Goal: Task Accomplishment & Management: Manage account settings

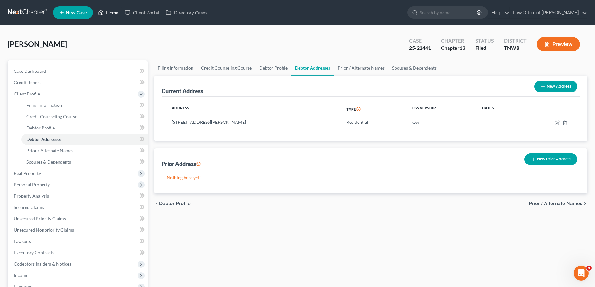
click at [116, 10] on link "Home" at bounding box center [108, 12] width 27 height 11
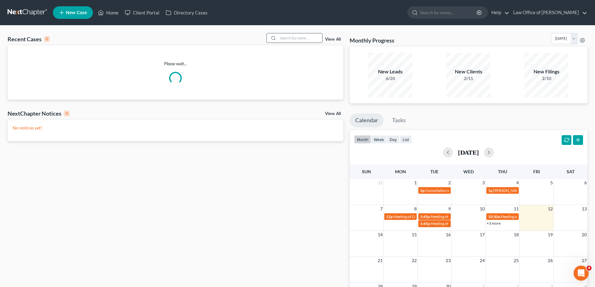
click at [306, 39] on input "search" at bounding box center [300, 37] width 44 height 9
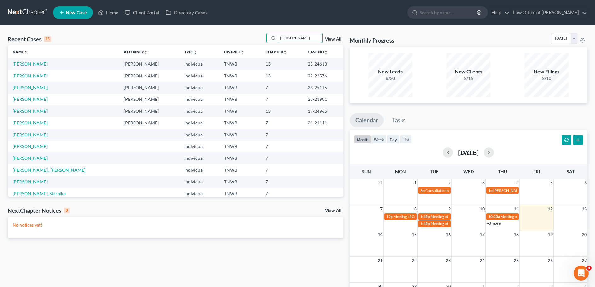
type input "[PERSON_NAME]"
click at [32, 66] on link "[PERSON_NAME]" at bounding box center [30, 63] width 35 height 5
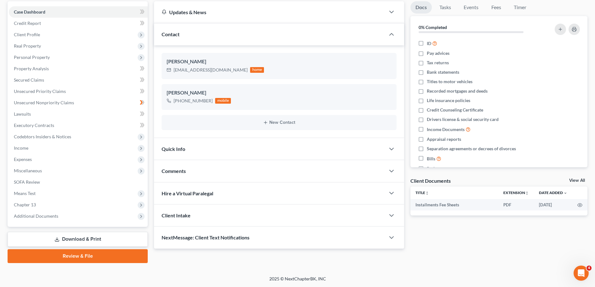
click at [83, 241] on link "Download & Print" at bounding box center [78, 239] width 140 height 15
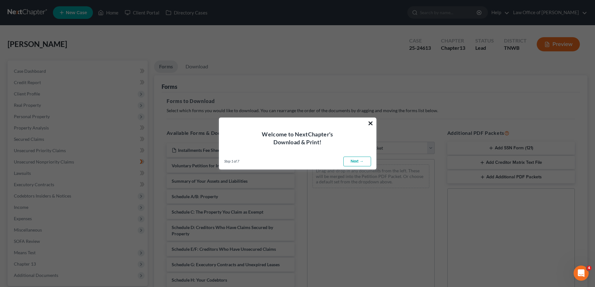
click at [371, 120] on button "×" at bounding box center [371, 123] width 6 height 10
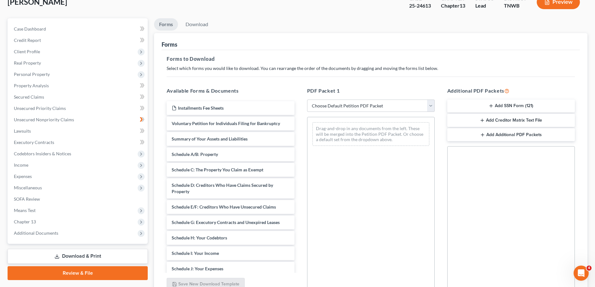
scroll to position [102, 0]
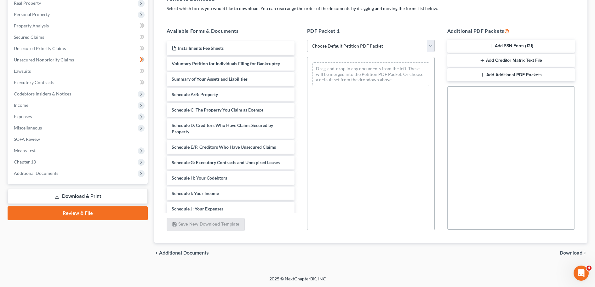
drag, startPoint x: 77, startPoint y: 193, endPoint x: 81, endPoint y: 194, distance: 3.9
click at [78, 192] on link "Download & Print" at bounding box center [78, 196] width 140 height 15
click at [506, 47] on button "Add SSN Form (121)" at bounding box center [511, 46] width 128 height 13
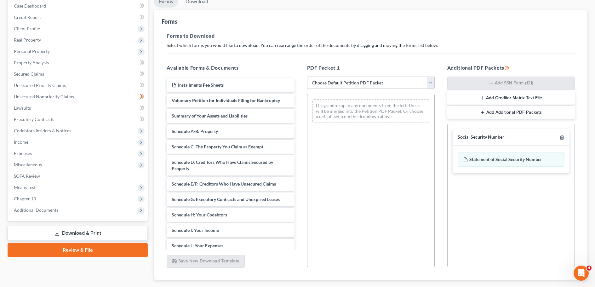
scroll to position [8, 0]
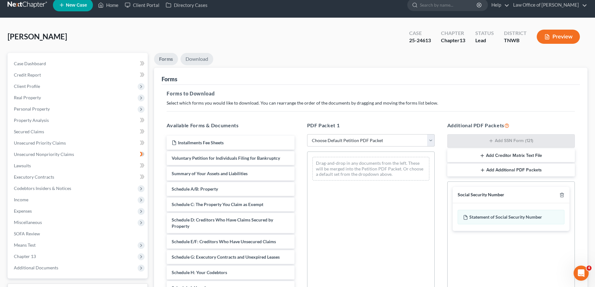
click at [196, 62] on link "Download" at bounding box center [196, 59] width 33 height 12
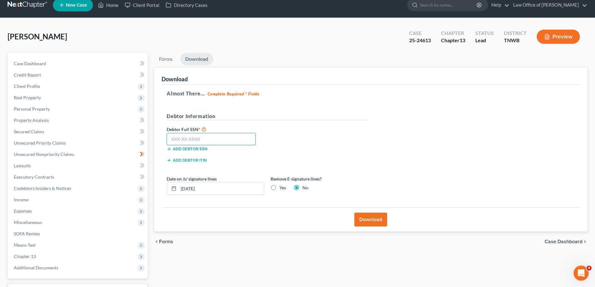
click at [213, 136] on input "text" at bounding box center [211, 139] width 89 height 13
type input "414-79-3043"
click at [373, 221] on button "Download" at bounding box center [370, 220] width 33 height 14
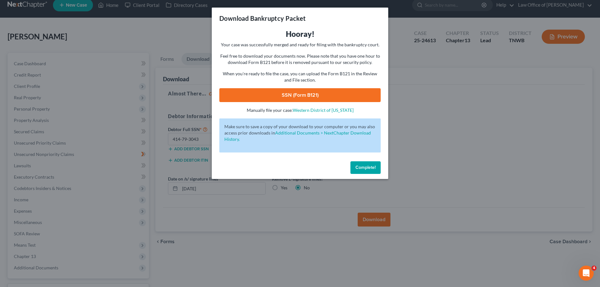
click at [341, 93] on link "SSN (Form B121)" at bounding box center [299, 95] width 161 height 14
click at [369, 169] on span "Complete!" at bounding box center [365, 167] width 20 height 5
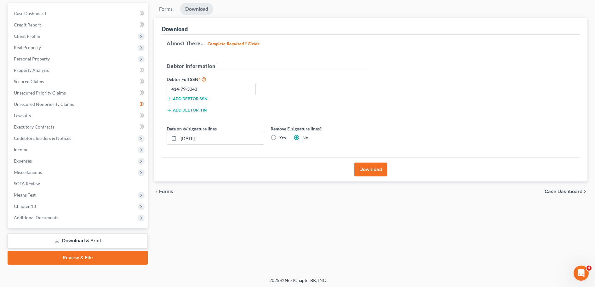
scroll to position [59, 0]
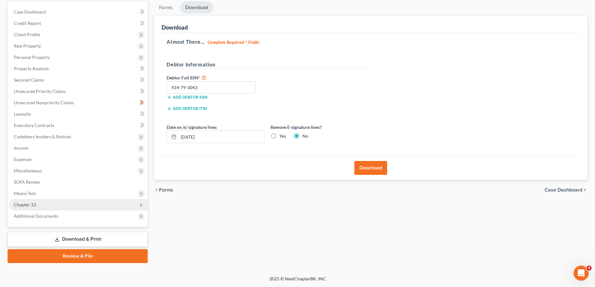
click at [31, 206] on span "Chapter 13" at bounding box center [25, 204] width 22 height 5
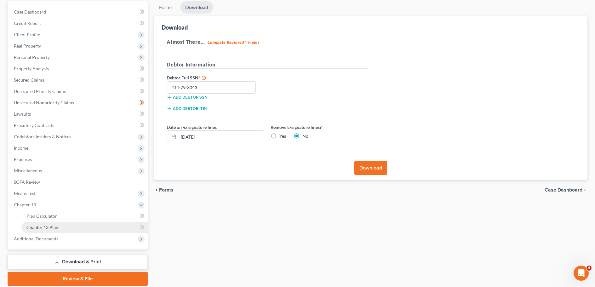
click at [51, 228] on span "Chapter 13 Plan" at bounding box center [42, 227] width 32 height 5
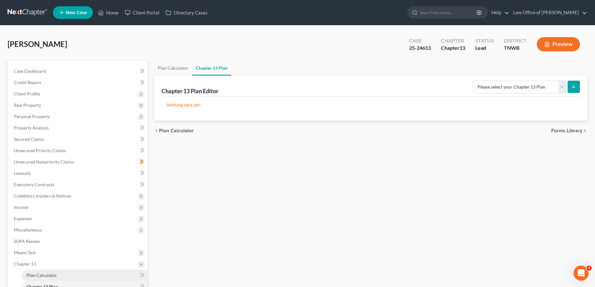
click at [38, 273] on span "Plan Calculator" at bounding box center [41, 274] width 31 height 5
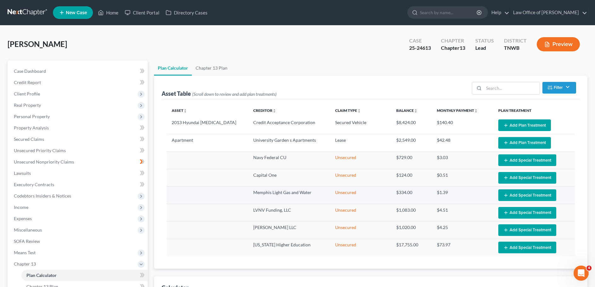
select select "59"
click at [526, 160] on button "Add Special Treatment" at bounding box center [527, 160] width 58 height 12
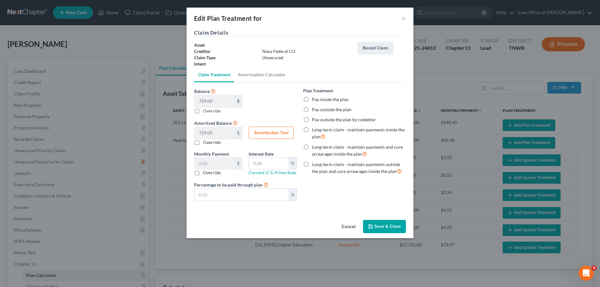
drag, startPoint x: 197, startPoint y: 143, endPoint x: 212, endPoint y: 145, distance: 14.6
click at [203, 143] on label "Override" at bounding box center [212, 142] width 18 height 6
click at [205, 143] on input "Override" at bounding box center [207, 141] width 4 height 4
checkbox input "true"
drag, startPoint x: 376, startPoint y: 223, endPoint x: 380, endPoint y: 223, distance: 3.8
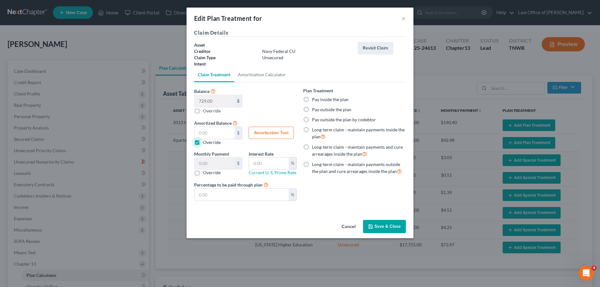
click at [376, 223] on button "Save & Close" at bounding box center [384, 226] width 43 height 13
click at [385, 227] on button "Save & Close" at bounding box center [384, 226] width 43 height 13
click at [385, 225] on button "Save & Close" at bounding box center [384, 226] width 43 height 13
select select "59"
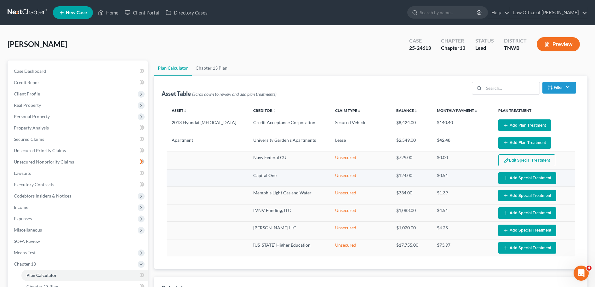
click at [520, 179] on button "Add Special Treatment" at bounding box center [527, 178] width 58 height 12
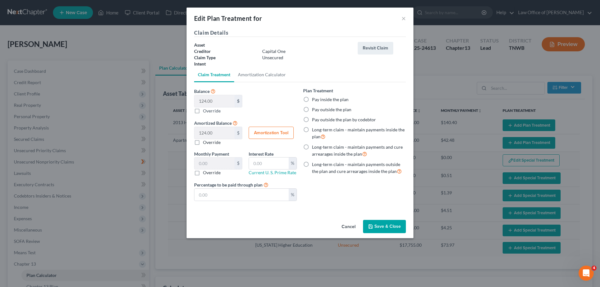
click at [203, 142] on label "Override" at bounding box center [212, 142] width 18 height 6
click at [205, 142] on input "Override" at bounding box center [207, 141] width 4 height 4
checkbox input "true"
click at [384, 223] on button "Save & Close" at bounding box center [384, 226] width 43 height 13
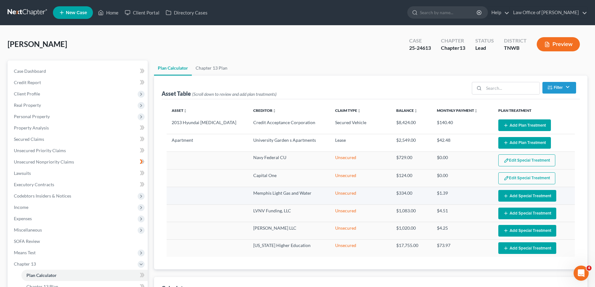
click at [538, 195] on button "Add Special Treatment" at bounding box center [527, 196] width 58 height 12
select select "59"
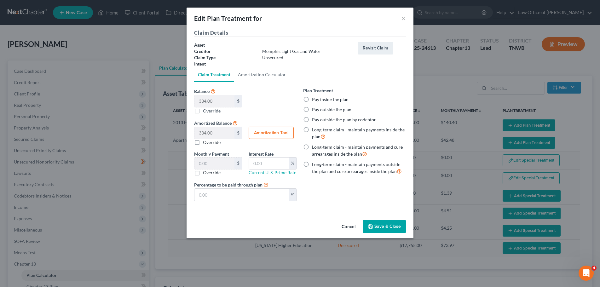
click at [203, 140] on label "Override" at bounding box center [212, 142] width 18 height 6
click at [205, 140] on input "Override" at bounding box center [207, 141] width 4 height 4
checkbox input "true"
click at [397, 223] on button "Save & Close" at bounding box center [384, 226] width 43 height 13
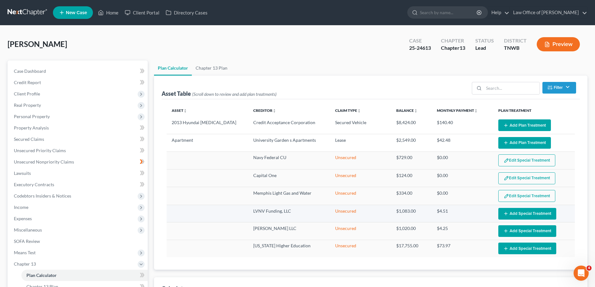
select select "59"
click at [513, 215] on button "Add Special Treatment" at bounding box center [527, 214] width 58 height 12
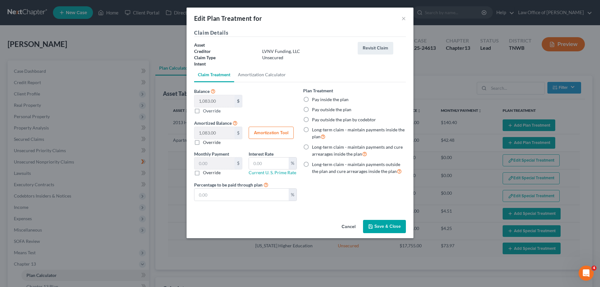
click at [203, 142] on label "Override" at bounding box center [212, 142] width 18 height 6
click at [205, 142] on input "Override" at bounding box center [207, 141] width 4 height 4
checkbox input "true"
drag, startPoint x: 386, startPoint y: 226, endPoint x: 395, endPoint y: 227, distance: 8.6
click at [387, 226] on button "Save & Close" at bounding box center [384, 226] width 43 height 13
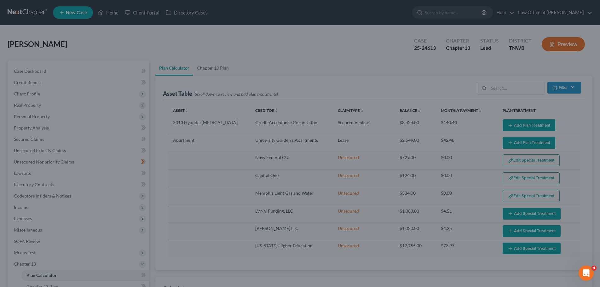
select select "59"
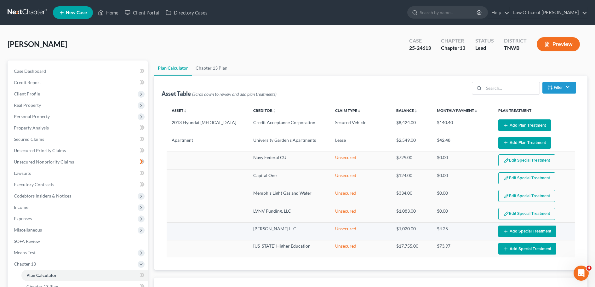
click at [539, 230] on button "Add Special Treatment" at bounding box center [527, 232] width 58 height 12
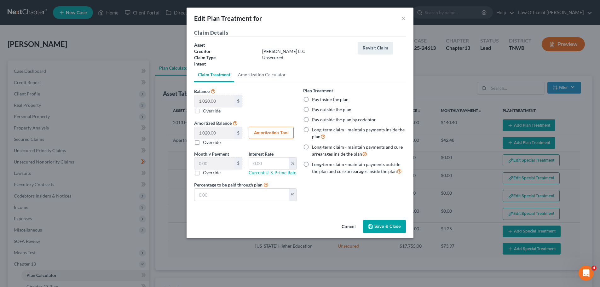
click at [203, 142] on label "Override" at bounding box center [212, 142] width 18 height 6
click at [205, 142] on input "Override" at bounding box center [207, 141] width 4 height 4
checkbox input "true"
drag, startPoint x: 385, startPoint y: 222, endPoint x: 399, endPoint y: 221, distance: 14.2
click at [385, 222] on button "Save & Close" at bounding box center [384, 226] width 43 height 13
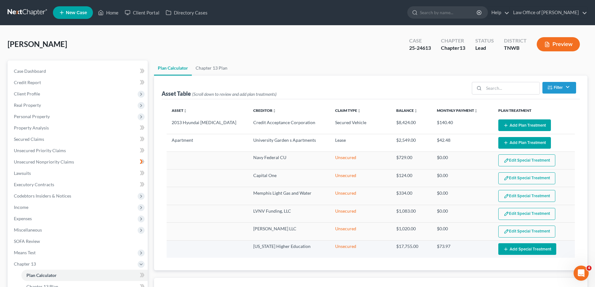
click at [525, 246] on button "Add Special Treatment" at bounding box center [527, 249] width 58 height 12
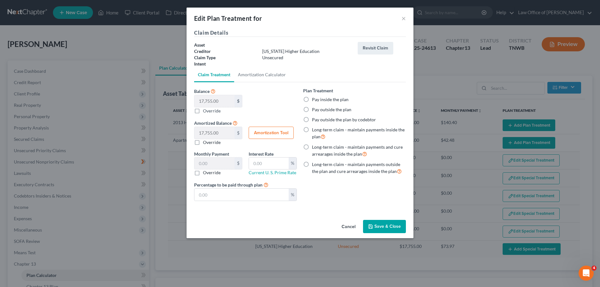
select select "59"
click at [203, 142] on label "Override" at bounding box center [212, 142] width 18 height 6
click at [205, 142] on input "Override" at bounding box center [207, 141] width 4 height 4
checkbox input "true"
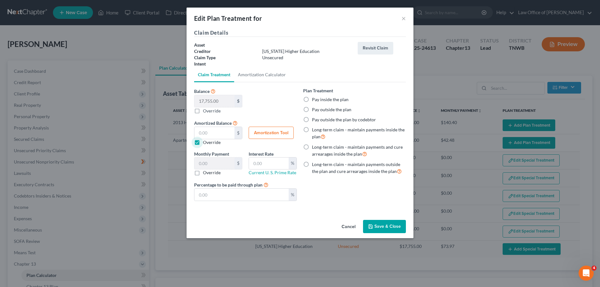
click at [386, 224] on button "Save & Close" at bounding box center [384, 226] width 43 height 13
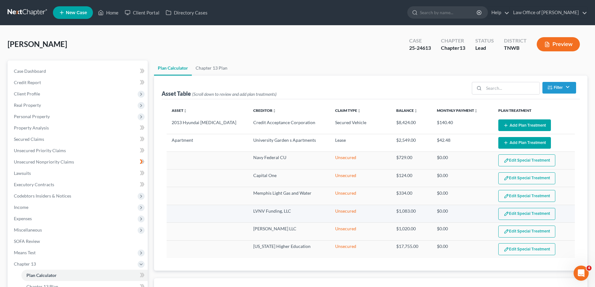
select select "59"
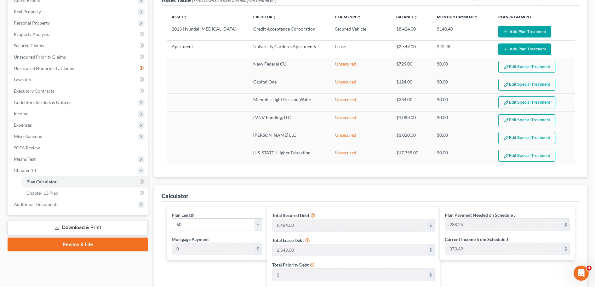
scroll to position [94, 0]
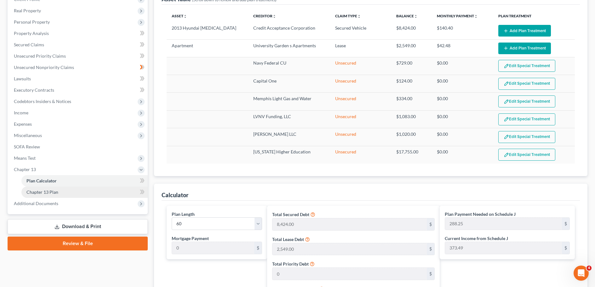
click at [37, 189] on link "Chapter 13 Plan" at bounding box center [84, 191] width 126 height 11
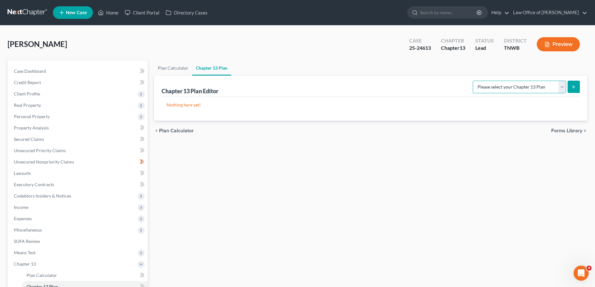
click at [563, 89] on select "Please select your Chapter 13 Plan National Form Plan - Official Form 113 [US_S…" at bounding box center [519, 87] width 93 height 13
select select "1"
click at [474, 81] on select "Please select your Chapter 13 Plan National Form Plan - Official Form 113 [US_S…" at bounding box center [519, 87] width 93 height 13
click at [574, 88] on icon "submit" at bounding box center [573, 86] width 5 height 5
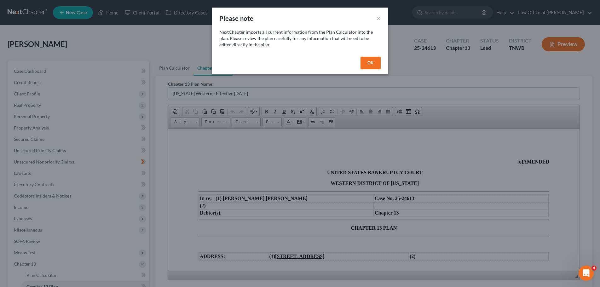
click at [371, 64] on button "OK" at bounding box center [370, 63] width 20 height 13
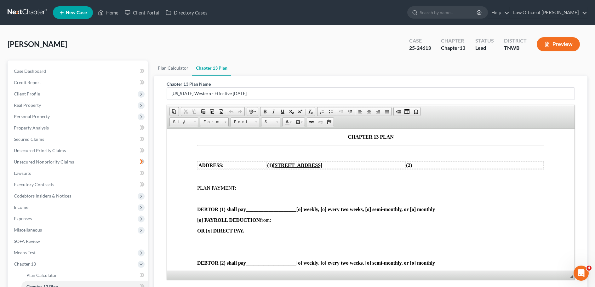
scroll to position [94, 0]
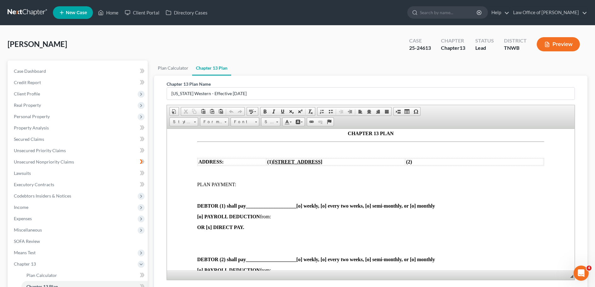
click at [200, 171] on p at bounding box center [370, 174] width 347 height 6
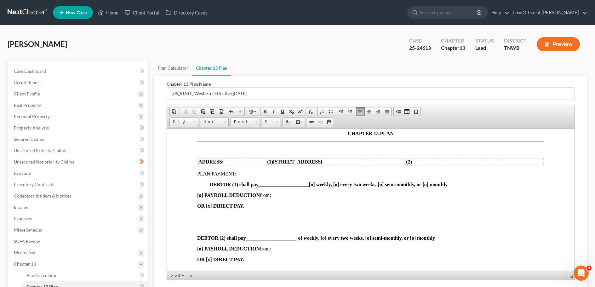
click at [209, 214] on p at bounding box center [370, 217] width 347 height 6
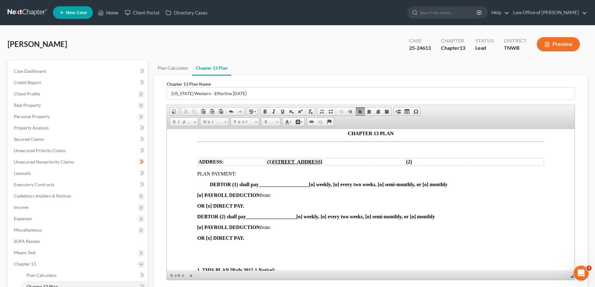
click at [211, 250] on p at bounding box center [370, 249] width 347 height 6
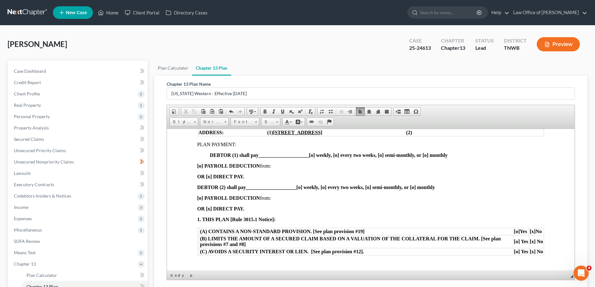
scroll to position [157, 0]
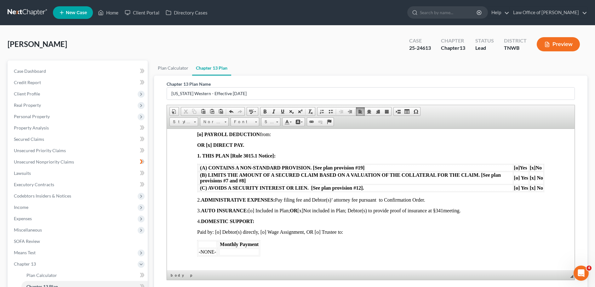
scroll to position [220, 0]
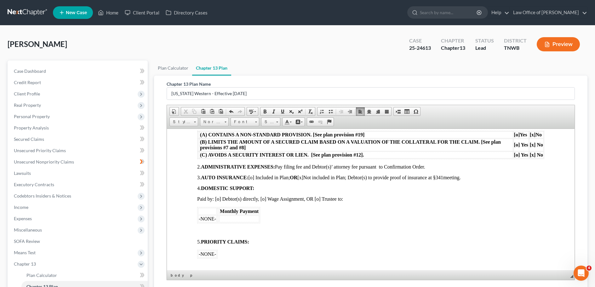
click at [206, 228] on p at bounding box center [370, 231] width 347 height 6
click at [210, 253] on p at bounding box center [370, 256] width 347 height 6
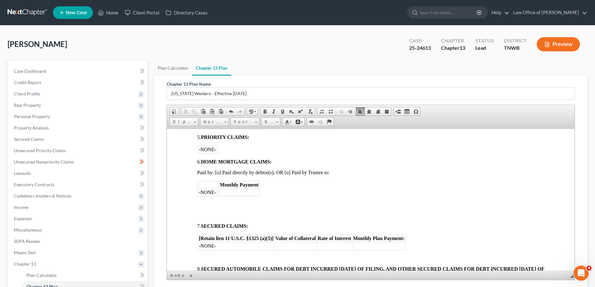
scroll to position [315, 0]
click at [203, 201] on span at bounding box center [202, 203] width 10 height 5
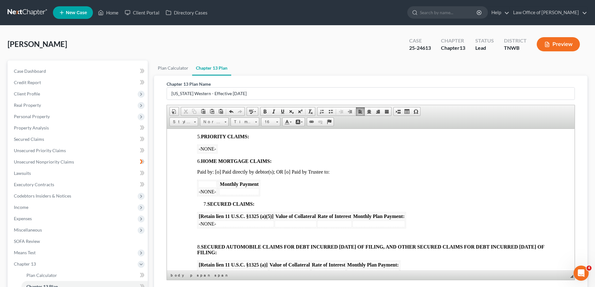
click at [206, 233] on p at bounding box center [370, 236] width 347 height 6
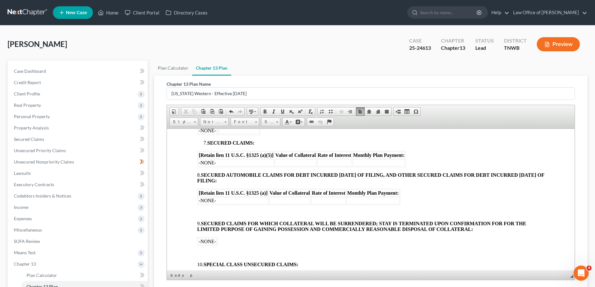
scroll to position [378, 0]
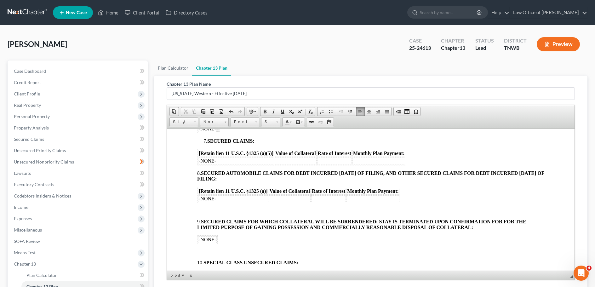
click at [200, 209] on p at bounding box center [370, 211] width 347 height 6
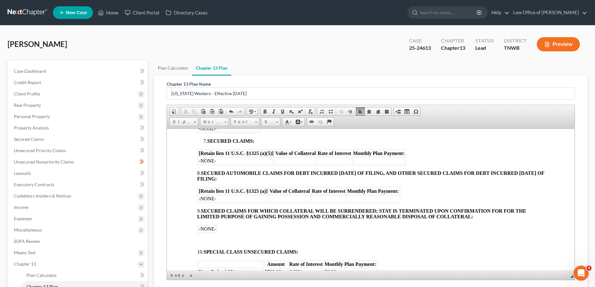
click at [211, 238] on p at bounding box center [370, 241] width 347 height 6
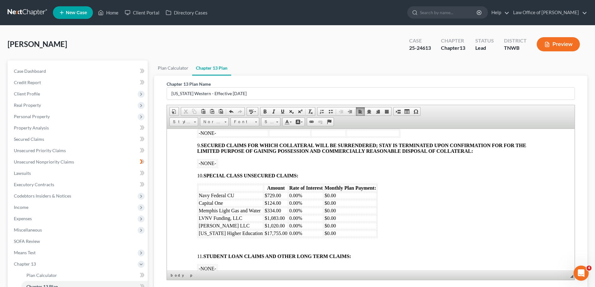
scroll to position [441, 0]
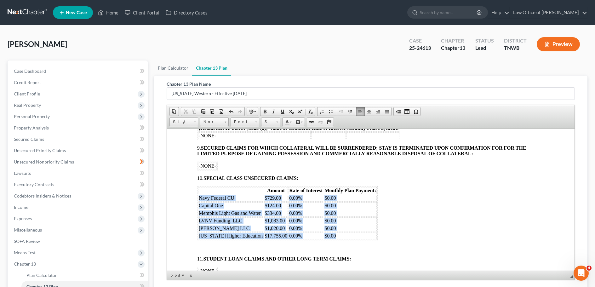
drag, startPoint x: 200, startPoint y: 197, endPoint x: 336, endPoint y: 238, distance: 142.8
click at [336, 238] on tbody "Navy Federal CU $729.00 0.00% $0.00 Capital One $124.00 0.00% $0.00 Memphis Lig…" at bounding box center [287, 216] width 179 height 45
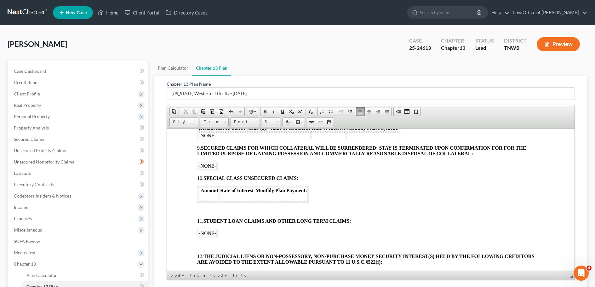
click at [210, 241] on body "[o] AMENDED UNITED STATES BANKRUPTCY COURT WESTERN DISTRICT OF [US_STATE] In re…" at bounding box center [370, 144] width 347 height 853
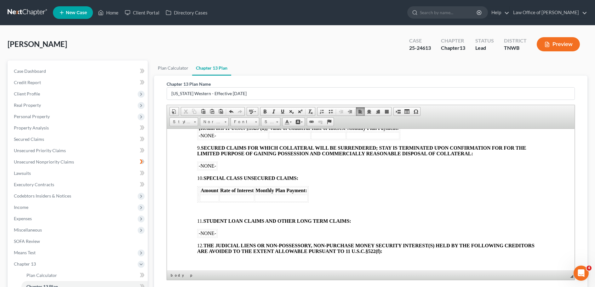
click at [202, 260] on p at bounding box center [370, 262] width 347 height 6
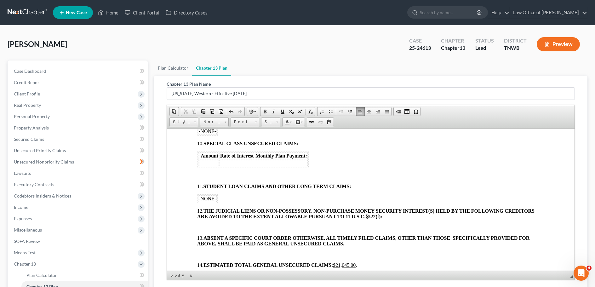
scroll to position [535, 0]
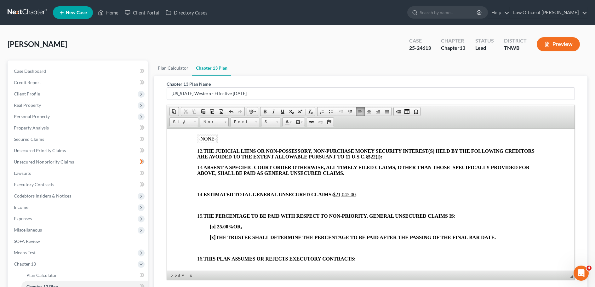
click at [211, 181] on p at bounding box center [370, 184] width 347 height 6
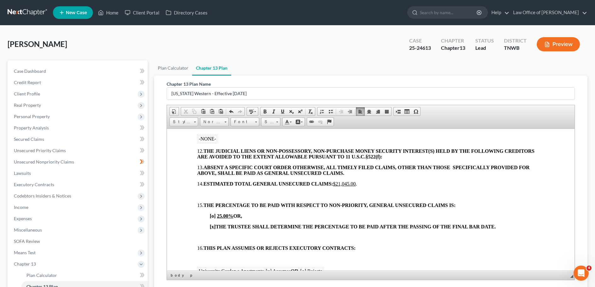
click at [203, 192] on p at bounding box center [370, 194] width 347 height 6
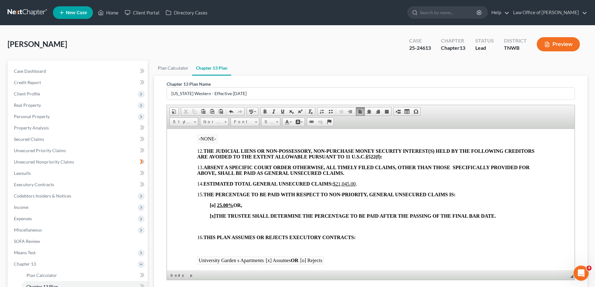
click at [209, 223] on body "[o] AMENDED UNITED STATES BANKRUPTCY COURT WESTERN DISTRICT OF [US_STATE] In re…" at bounding box center [370, 17] width 347 height 789
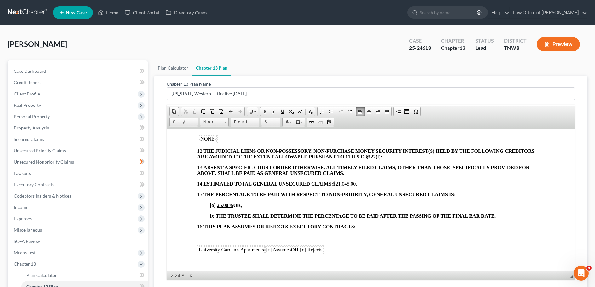
click at [203, 231] on body "[o] AMENDED UNITED STATES BANKRUPTCY COURT WESTERN DISTRICT OF [US_STATE] In re…" at bounding box center [370, 12] width 347 height 778
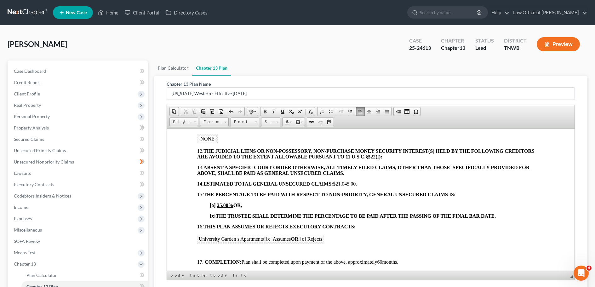
click at [209, 247] on body "[o] AMENDED UNITED STATES BANKRUPTCY COURT WESTERN DISTRICT OF [US_STATE] In re…" at bounding box center [370, 6] width 347 height 767
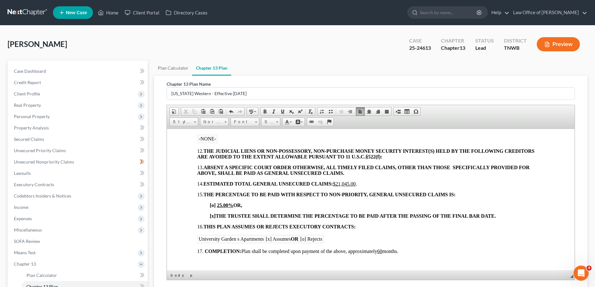
click at [209, 263] on p at bounding box center [370, 262] width 347 height 6
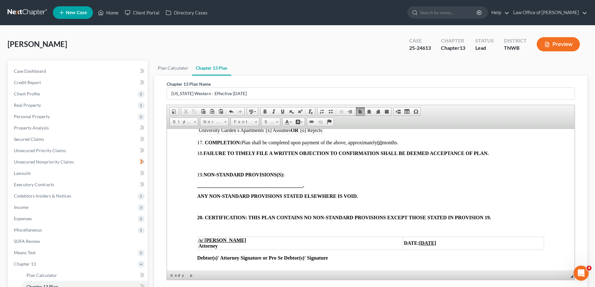
scroll to position [661, 0]
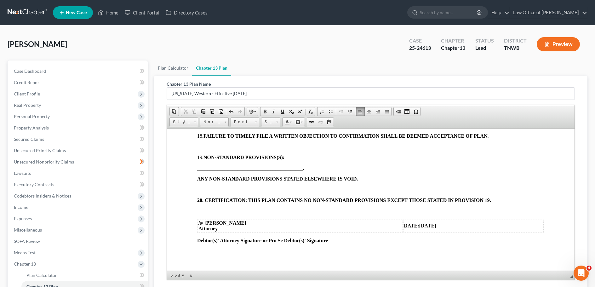
click at [203, 188] on p at bounding box center [370, 189] width 347 height 6
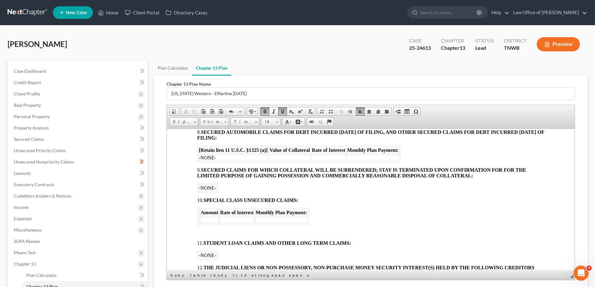
scroll to position [423, 0]
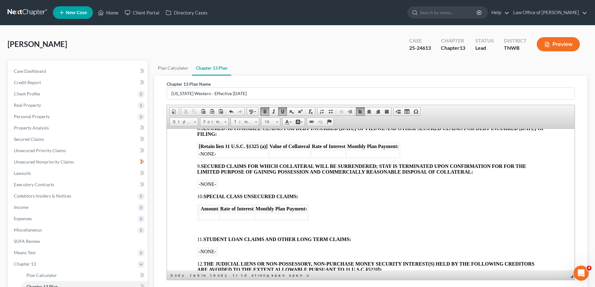
click at [207, 215] on td at bounding box center [209, 216] width 19 height 7
click at [294, 215] on td at bounding box center [315, 216] width 53 height 7
click at [258, 218] on td at bounding box center [270, 216] width 35 height 7
click at [268, 215] on td at bounding box center [270, 216] width 35 height 7
click at [276, 215] on td at bounding box center [270, 216] width 35 height 7
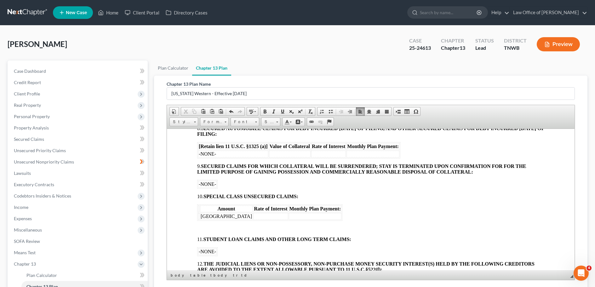
click at [241, 215] on table "Amount Rate of Interest Monthly Plan Payment: [GEOGRAPHIC_DATA]" at bounding box center [269, 212] width 145 height 16
click at [253, 214] on td at bounding box center [270, 216] width 35 height 7
click at [253, 207] on th "Rate of Interest" at bounding box center [270, 208] width 35 height 7
click at [253, 214] on td at bounding box center [270, 216] width 35 height 7
click at [198, 224] on body "[o] AMENDED UNITED STATES BANKRUPTCY COURT WESTERN DISTRICT OF [US_STATE] In re…" at bounding box center [370, 98] width 347 height 724
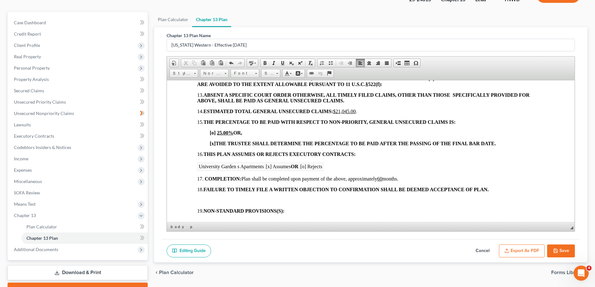
scroll to position [82, 0]
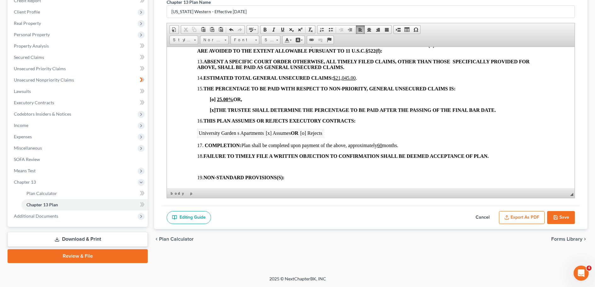
click at [568, 213] on button "Save" at bounding box center [561, 217] width 28 height 13
select select "1"
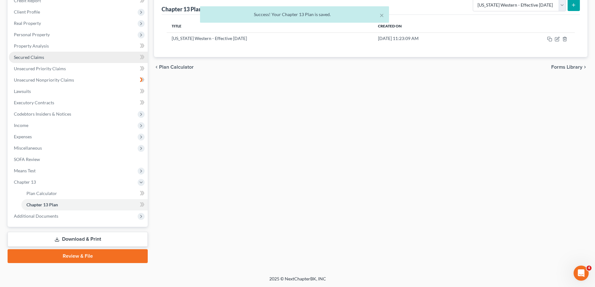
click at [32, 57] on span "Secured Claims" at bounding box center [29, 56] width 30 height 5
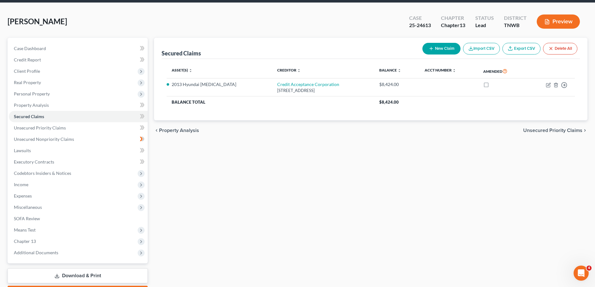
scroll to position [59, 0]
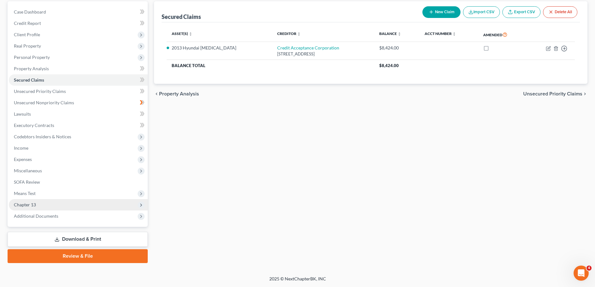
click at [31, 203] on span "Chapter 13" at bounding box center [25, 204] width 22 height 5
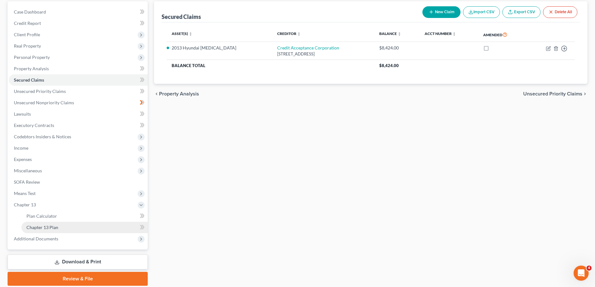
click at [53, 226] on span "Chapter 13 Plan" at bounding box center [42, 227] width 32 height 5
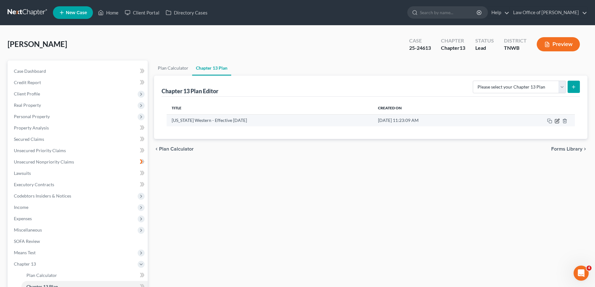
click at [556, 121] on icon "button" at bounding box center [557, 120] width 5 height 5
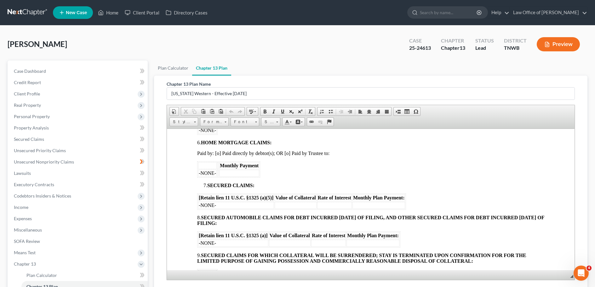
scroll to position [346, 0]
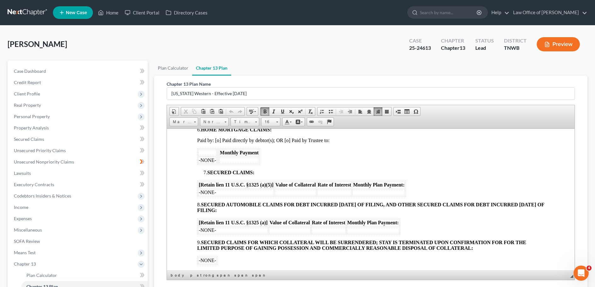
click at [217, 193] on td "-NONE-" at bounding box center [236, 192] width 76 height 7
click at [283, 191] on td at bounding box center [296, 192] width 42 height 7
click at [329, 191] on td at bounding box center [334, 192] width 35 height 7
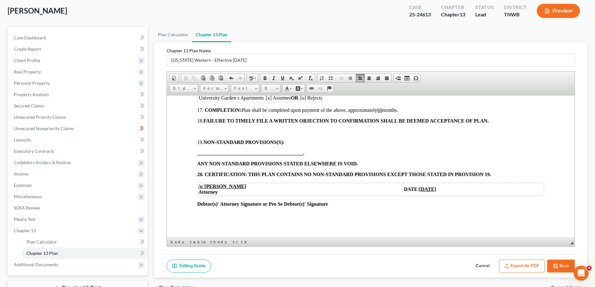
scroll to position [82, 0]
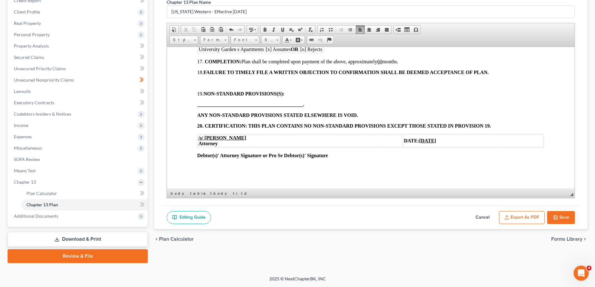
click at [561, 215] on button "Save" at bounding box center [561, 217] width 28 height 13
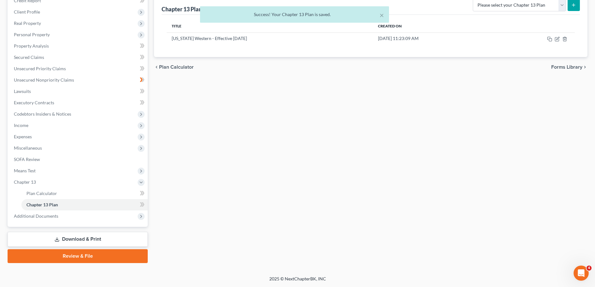
click at [32, 10] on div "× Success! Your Chapter 13 Plan is saved." at bounding box center [294, 16] width 595 height 20
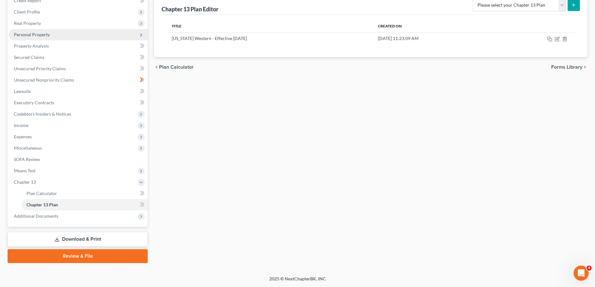
click at [43, 37] on span "Personal Property" at bounding box center [32, 34] width 36 height 5
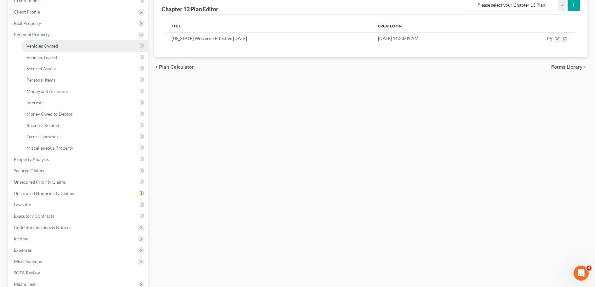
click at [46, 44] on span "Vehicles Owned" at bounding box center [41, 45] width 31 height 5
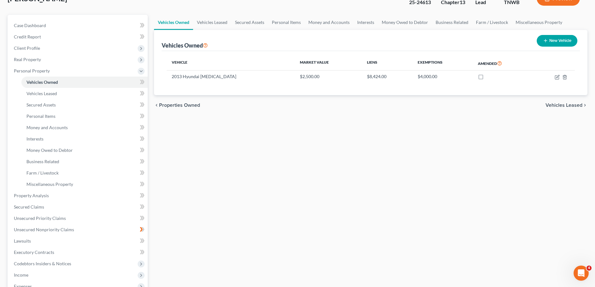
scroll to position [126, 0]
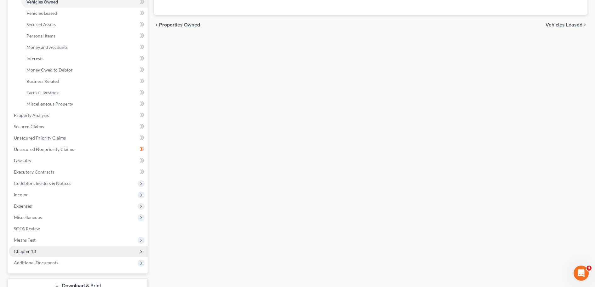
click at [26, 250] on span "Chapter 13" at bounding box center [25, 251] width 22 height 5
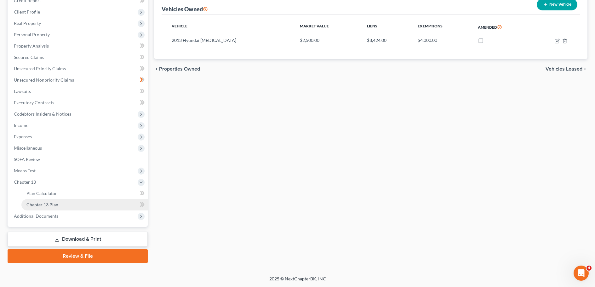
scroll to position [82, 0]
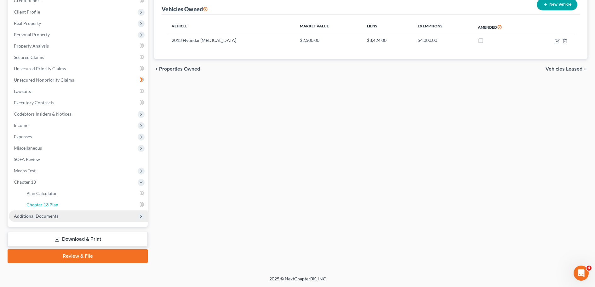
click at [53, 204] on span "Chapter 13 Plan" at bounding box center [42, 204] width 32 height 5
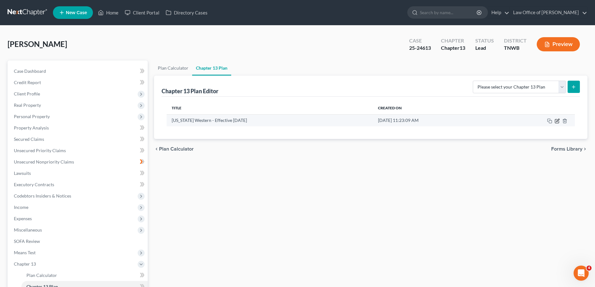
click at [558, 122] on icon "button" at bounding box center [557, 120] width 5 height 5
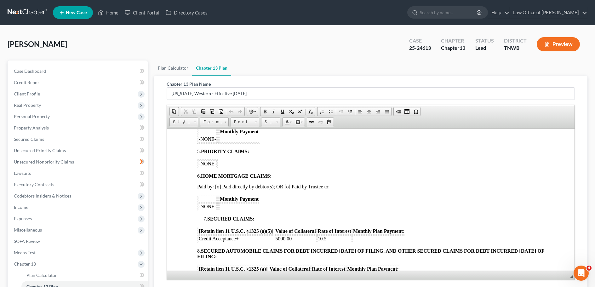
scroll to position [346, 0]
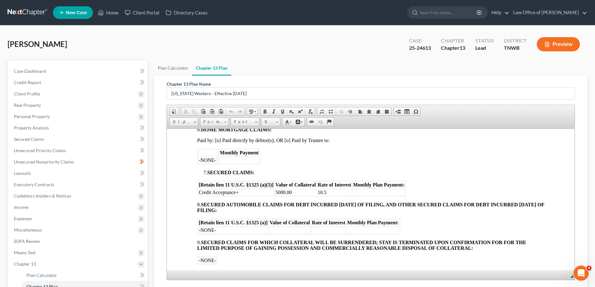
click at [280, 193] on td "5000.00" at bounding box center [296, 192] width 42 height 7
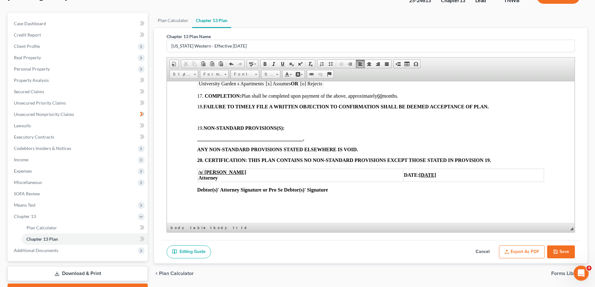
scroll to position [63, 0]
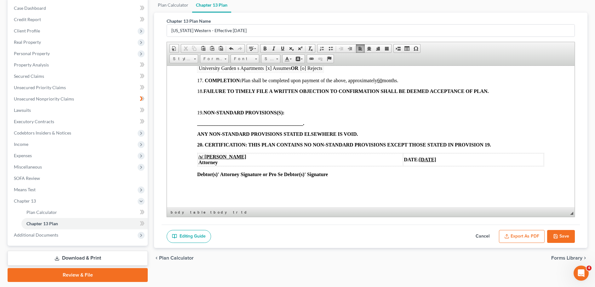
click at [560, 234] on button "Save" at bounding box center [561, 236] width 28 height 13
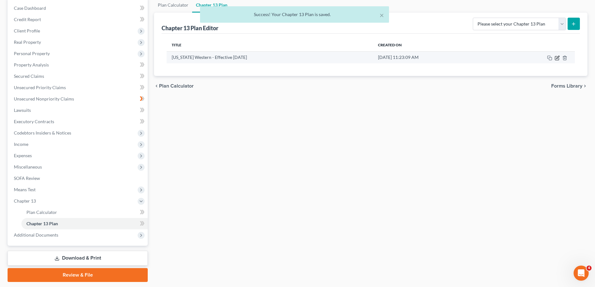
click at [557, 57] on icon "button" at bounding box center [557, 57] width 5 height 5
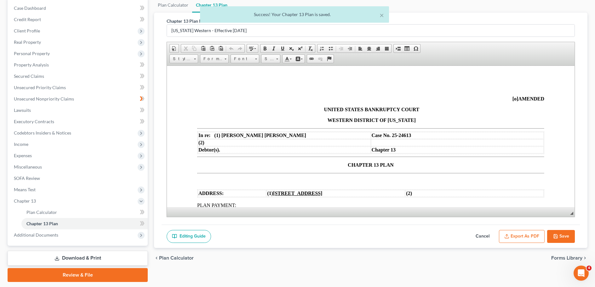
scroll to position [0, 0]
click at [523, 237] on button "Export as PDF" at bounding box center [522, 236] width 46 height 13
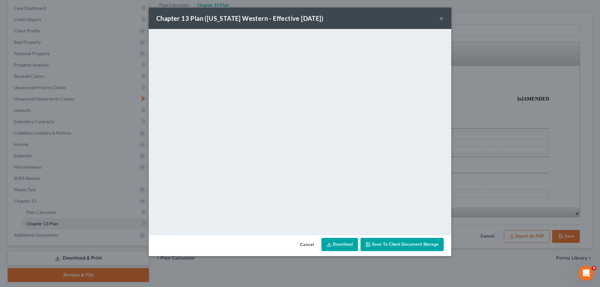
click at [438, 17] on div "Chapter 13 Plan ([US_STATE] Western - Effective [DATE]) ×" at bounding box center [300, 18] width 302 height 21
click at [440, 18] on button "×" at bounding box center [441, 18] width 4 height 8
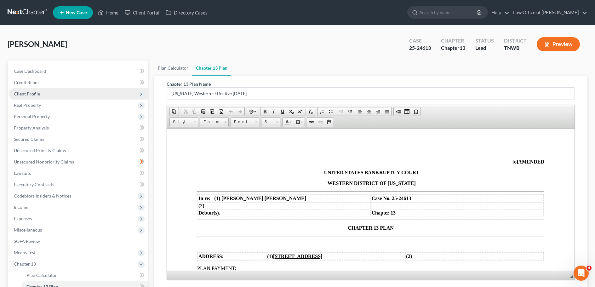
click at [35, 95] on span "Client Profile" at bounding box center [27, 93] width 26 height 5
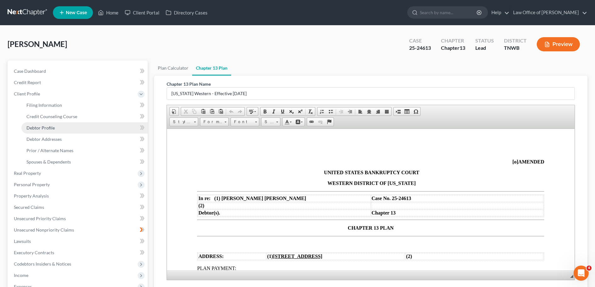
click at [46, 129] on span "Debtor Profile" at bounding box center [40, 127] width 28 height 5
select select "0"
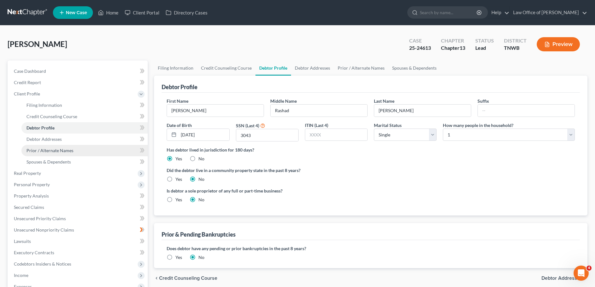
click at [66, 151] on span "Prior / Alternate Names" at bounding box center [49, 150] width 47 height 5
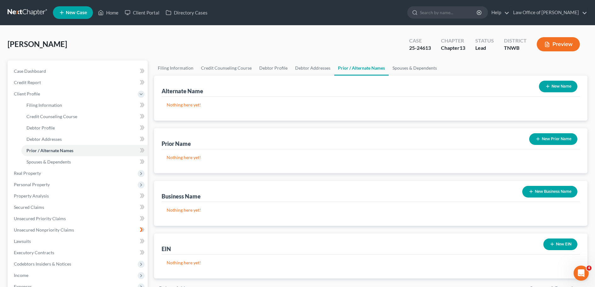
click at [562, 85] on button "New Name" at bounding box center [558, 87] width 38 height 12
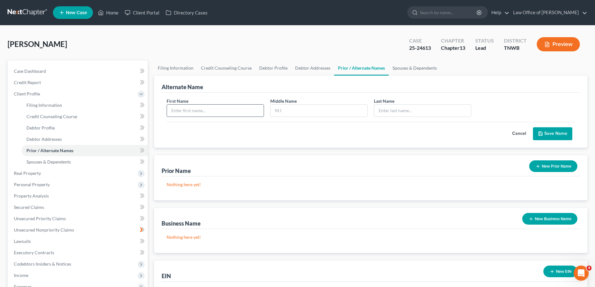
click at [216, 110] on input "text" at bounding box center [215, 111] width 97 height 12
type input "[PERSON_NAME]"
type input "Rashad"
type input "Smithy Sr."
click at [552, 132] on button "Save Name" at bounding box center [552, 133] width 39 height 13
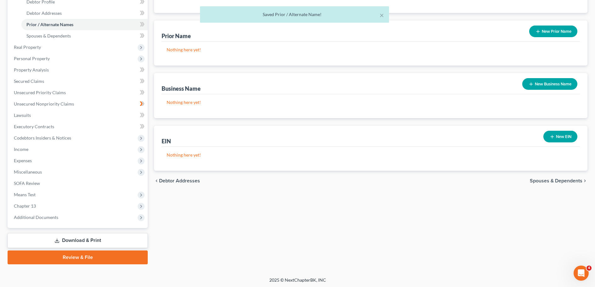
click at [100, 239] on link "Download & Print" at bounding box center [78, 240] width 140 height 15
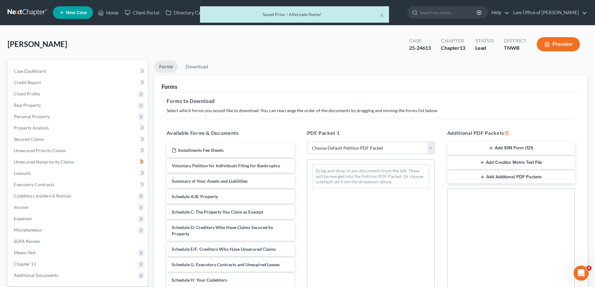
click at [431, 149] on select "Choose Default Petition PDF Packet Complete Bankruptcy Petition (all forms and …" at bounding box center [371, 148] width 128 height 13
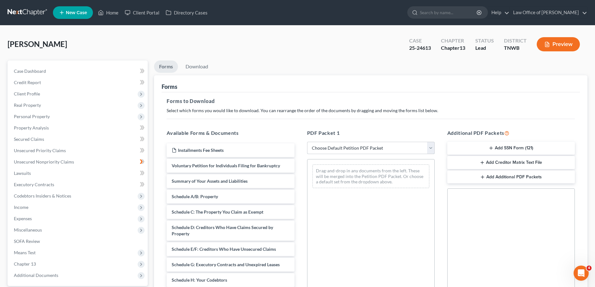
select select "2"
click at [307, 142] on select "Choose Default Petition PDF Packet Complete Bankruptcy Petition (all forms and …" at bounding box center [371, 148] width 128 height 13
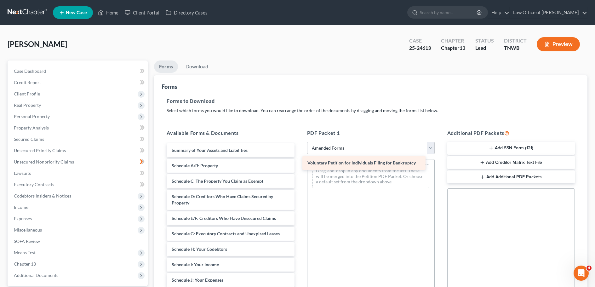
drag, startPoint x: 235, startPoint y: 151, endPoint x: 371, endPoint y: 164, distance: 136.0
click at [299, 164] on div "Voluntary Petition for Individuals Filing for Bankruptcy Voluntary Petition for…" at bounding box center [231, 275] width 138 height 264
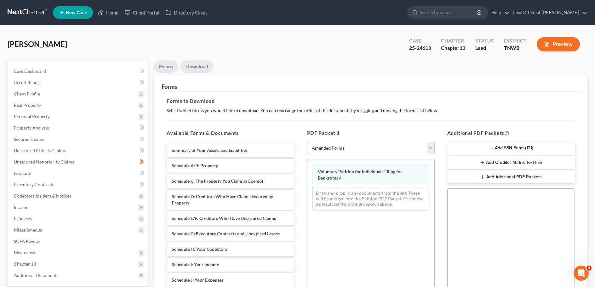
click at [198, 66] on link "Download" at bounding box center [196, 66] width 33 height 12
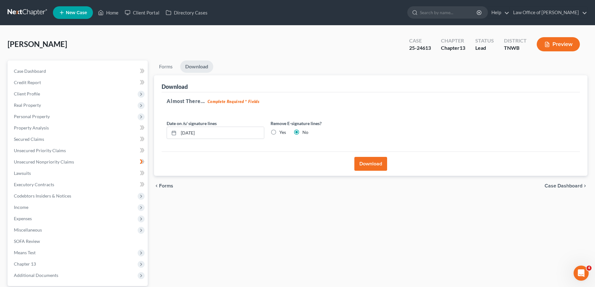
click at [374, 163] on button "Download" at bounding box center [370, 164] width 33 height 14
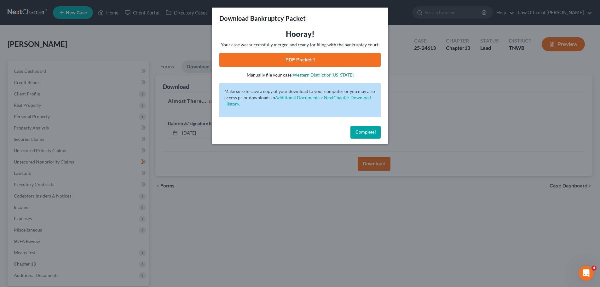
click at [336, 58] on link "PDF Packet 1" at bounding box center [299, 60] width 161 height 14
click at [368, 127] on button "Complete!" at bounding box center [365, 132] width 30 height 13
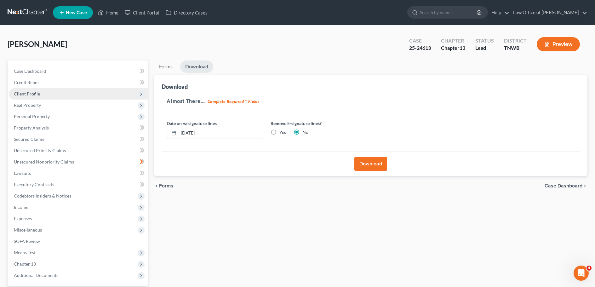
click at [31, 93] on span "Client Profile" at bounding box center [27, 93] width 26 height 5
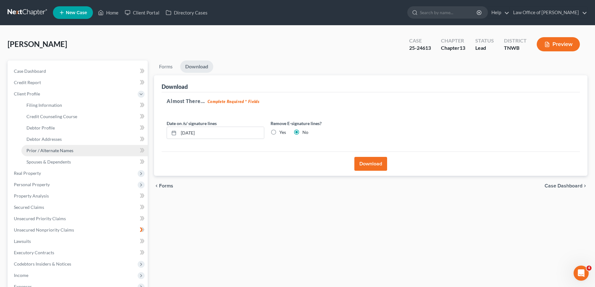
click at [60, 151] on span "Prior / Alternate Names" at bounding box center [49, 150] width 47 height 5
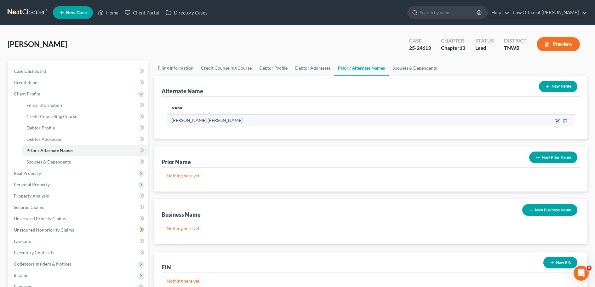
click at [557, 121] on icon at bounding box center [557, 120] width 5 height 5
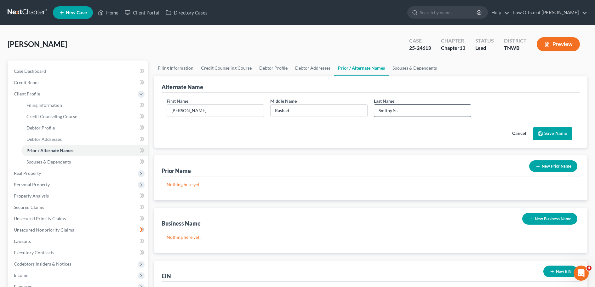
click at [391, 110] on input "Smithy Sr." at bounding box center [422, 111] width 97 height 12
type input "[PERSON_NAME]"
click at [553, 131] on button "Save Name" at bounding box center [552, 133] width 39 height 13
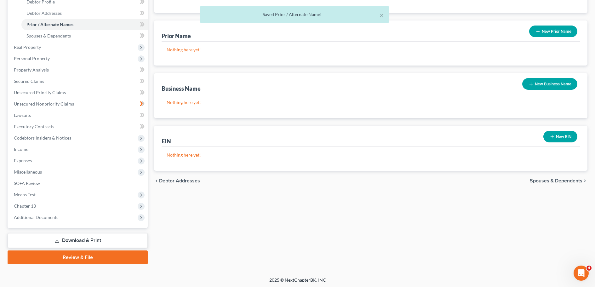
click at [86, 235] on link "Download & Print" at bounding box center [78, 240] width 140 height 15
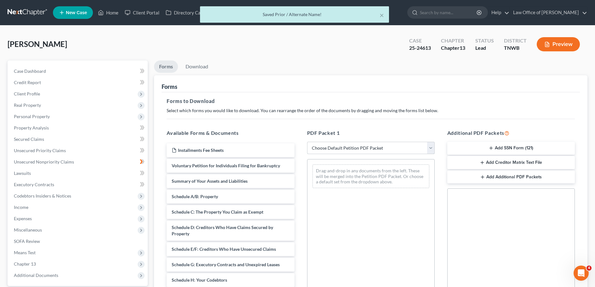
click at [431, 150] on select "Choose Default Petition PDF Packet Complete Bankruptcy Petition (all forms and …" at bounding box center [371, 148] width 128 height 13
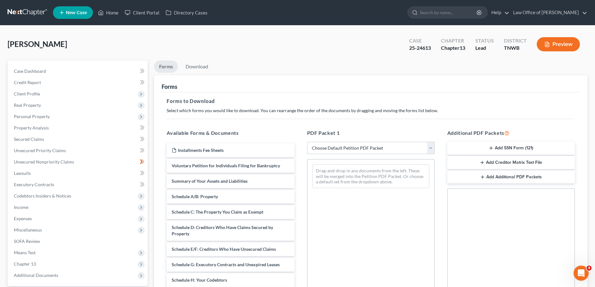
select select "2"
click at [307, 142] on select "Choose Default Petition PDF Packet Complete Bankruptcy Petition (all forms and …" at bounding box center [371, 148] width 128 height 13
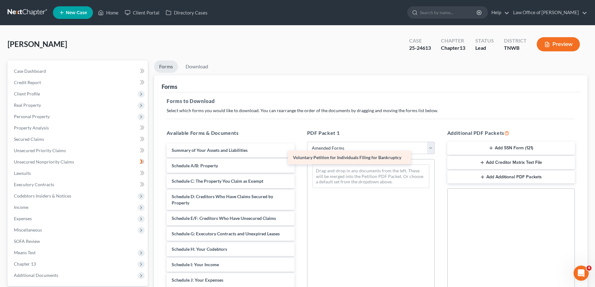
drag, startPoint x: 249, startPoint y: 150, endPoint x: 378, endPoint y: 157, distance: 129.3
click at [299, 157] on div "Voluntary Petition for Individuals Filing for Bankruptcy Voluntary Petition for…" at bounding box center [231, 275] width 138 height 264
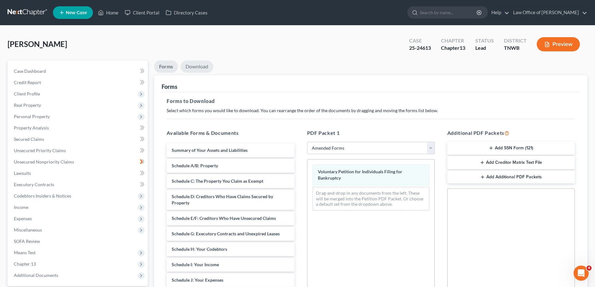
click at [194, 66] on link "Download" at bounding box center [196, 66] width 33 height 12
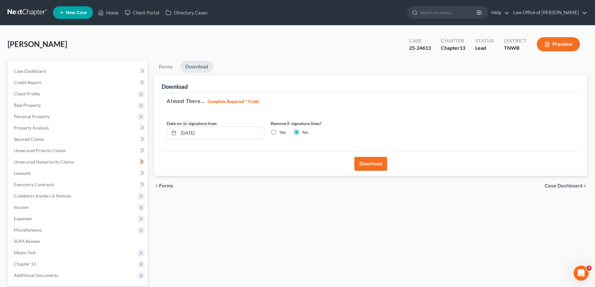
click at [376, 164] on button "Download" at bounding box center [370, 164] width 33 height 14
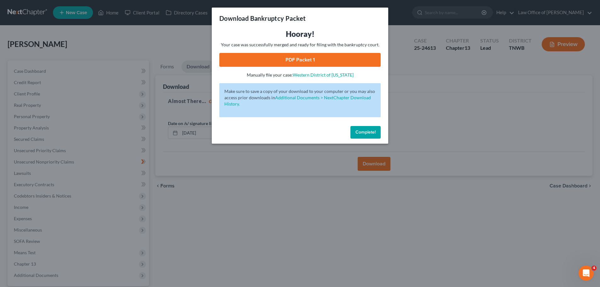
click at [332, 58] on link "PDF Packet 1" at bounding box center [299, 60] width 161 height 14
click at [363, 128] on button "Complete!" at bounding box center [365, 132] width 30 height 13
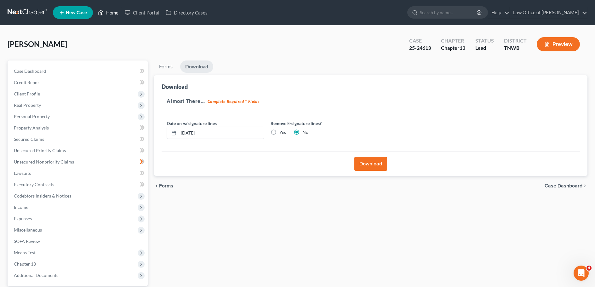
click at [113, 8] on link "Home" at bounding box center [108, 12] width 27 height 11
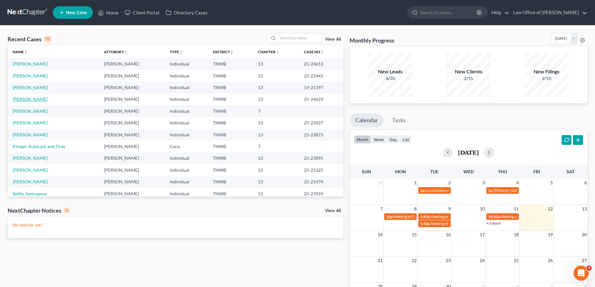
click at [43, 99] on link "[PERSON_NAME]" at bounding box center [30, 98] width 35 height 5
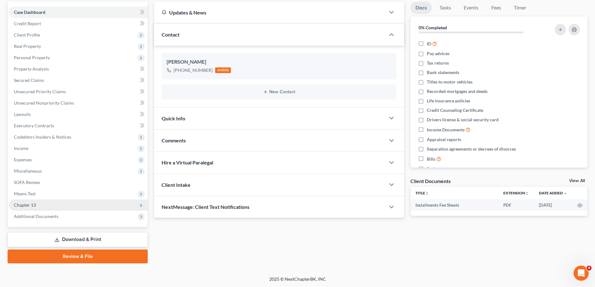
scroll to position [59, 0]
click at [66, 236] on link "Download & Print" at bounding box center [78, 239] width 140 height 15
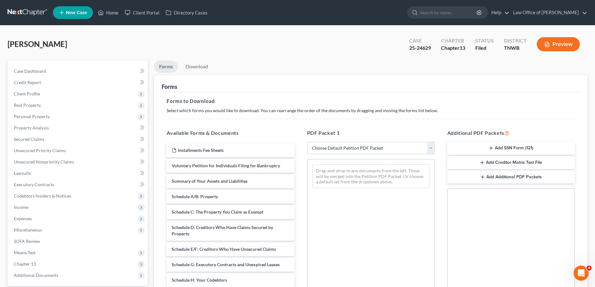
click at [480, 151] on button "Add SSN Form (121)" at bounding box center [511, 148] width 128 height 13
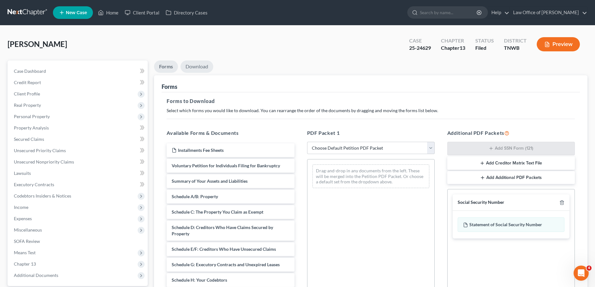
click at [206, 65] on link "Download" at bounding box center [196, 66] width 33 height 12
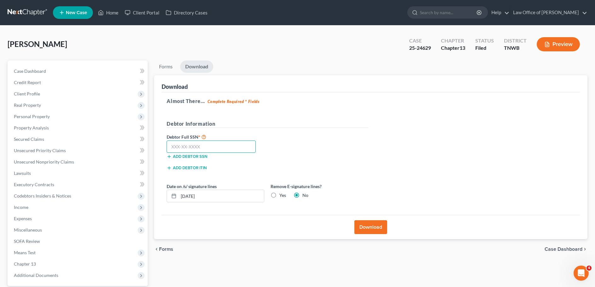
click at [222, 144] on input "text" at bounding box center [211, 146] width 89 height 13
type input "414-69-2127"
click at [372, 222] on button "Download" at bounding box center [370, 227] width 33 height 14
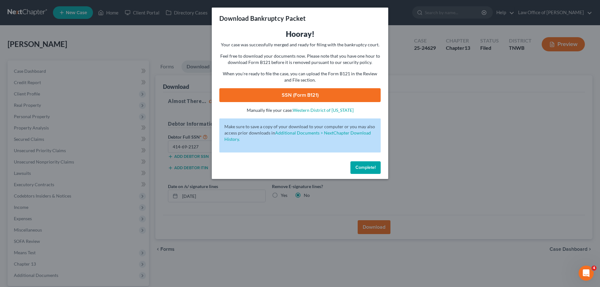
click at [303, 91] on link "SSN (Form B121)" at bounding box center [299, 95] width 161 height 14
click at [377, 168] on button "Complete!" at bounding box center [365, 167] width 30 height 13
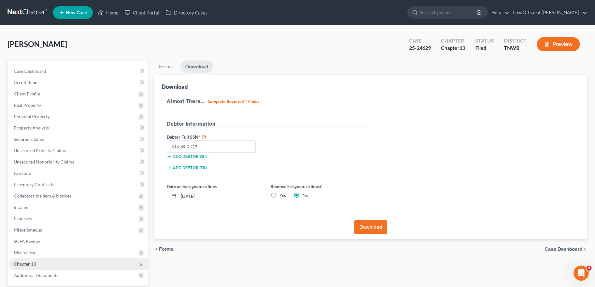
click at [44, 266] on span "Chapter 13" at bounding box center [78, 263] width 139 height 11
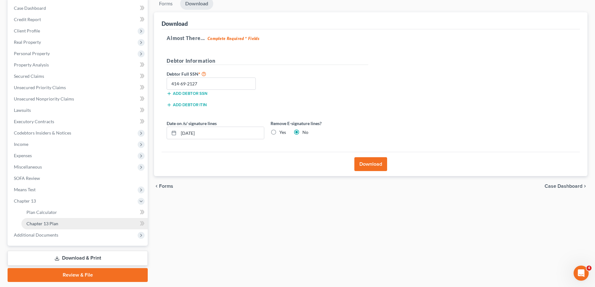
click at [60, 224] on link "Chapter 13 Plan" at bounding box center [84, 223] width 126 height 11
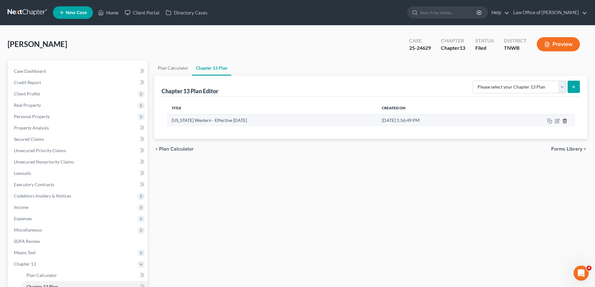
click at [564, 122] on icon "button" at bounding box center [564, 120] width 5 height 5
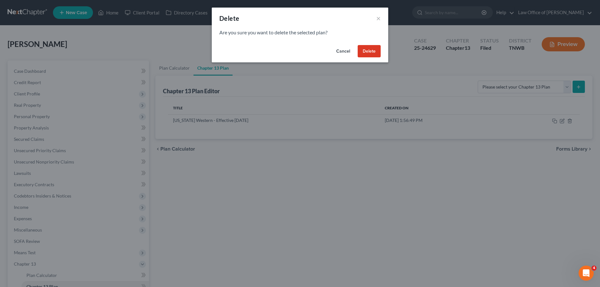
click at [371, 48] on button "Delete" at bounding box center [368, 51] width 23 height 13
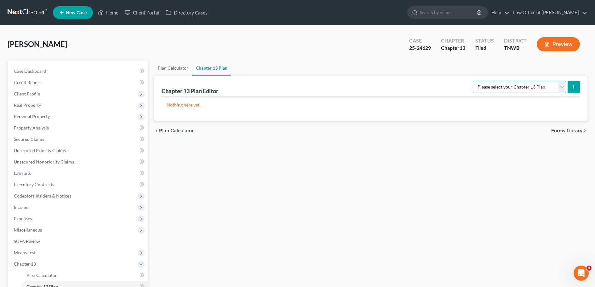
click at [565, 87] on select "Please select your Chapter 13 Plan National Form Plan - Official Form 113 [US_S…" at bounding box center [519, 87] width 93 height 13
select select "1"
click at [474, 81] on select "Please select your Chapter 13 Plan National Form Plan - Official Form 113 [US_S…" at bounding box center [519, 87] width 93 height 13
click at [577, 87] on button "submit" at bounding box center [574, 87] width 12 height 12
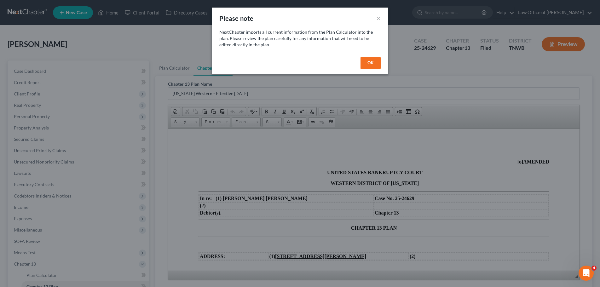
click at [374, 63] on button "OK" at bounding box center [370, 63] width 20 height 13
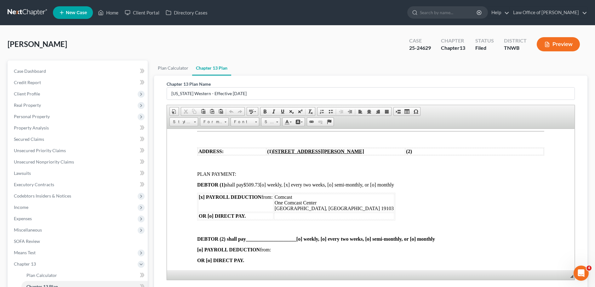
scroll to position [94, 0]
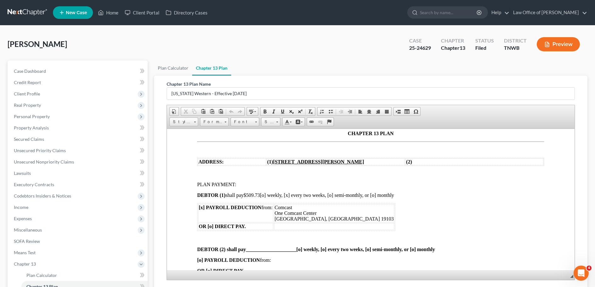
click at [260, 193] on span "$509.73" at bounding box center [251, 194] width 16 height 5
click at [224, 239] on p at bounding box center [377, 239] width 334 height 6
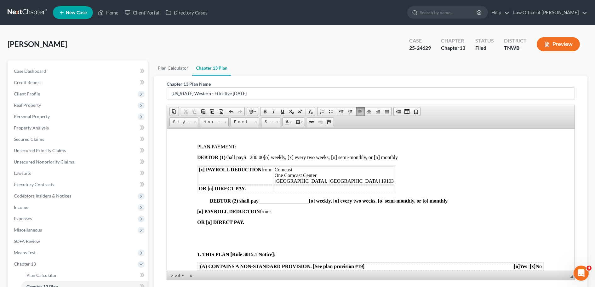
scroll to position [220, 0]
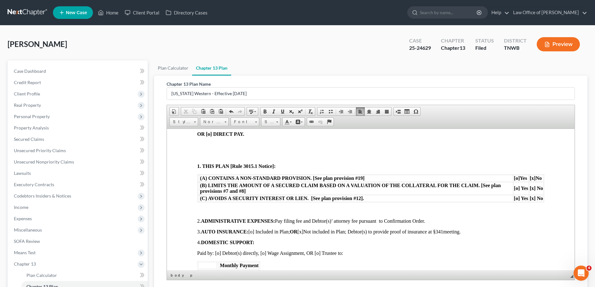
click at [205, 146] on p at bounding box center [370, 145] width 347 height 6
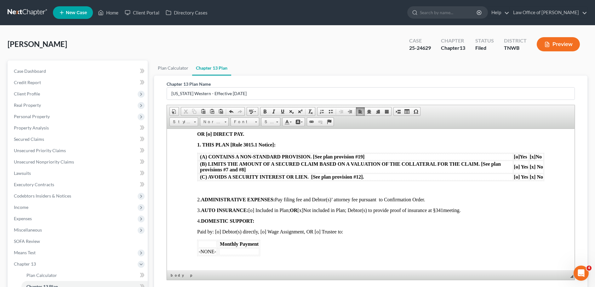
click at [213, 186] on p at bounding box center [370, 189] width 347 height 6
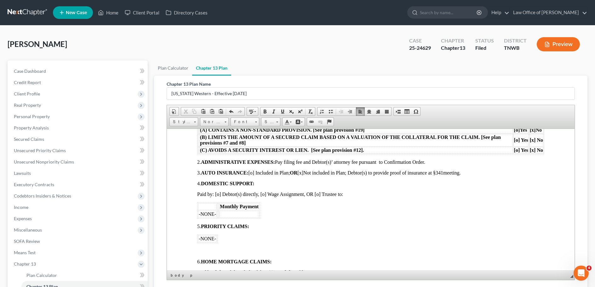
scroll to position [283, 0]
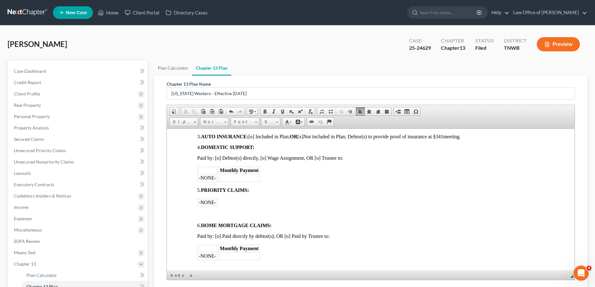
click at [203, 212] on p at bounding box center [370, 215] width 347 height 6
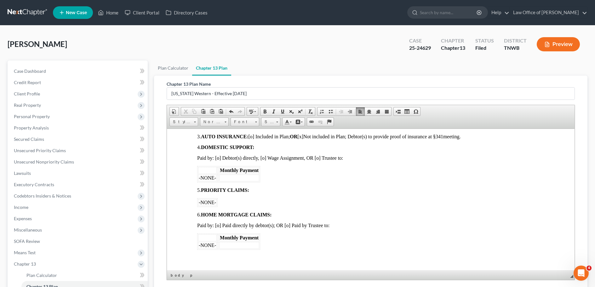
click at [211, 254] on p at bounding box center [370, 257] width 347 height 6
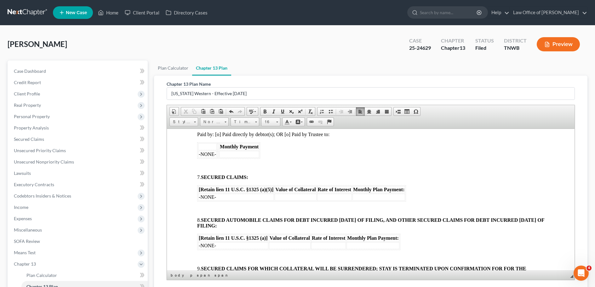
scroll to position [378, 0]
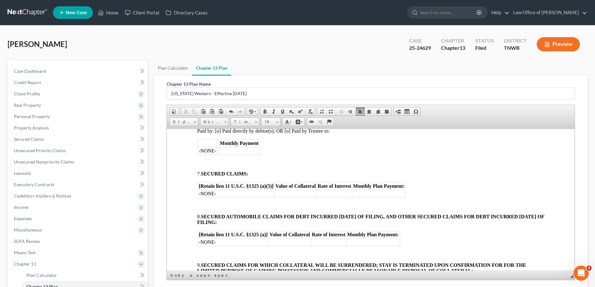
click at [212, 205] on p at bounding box center [370, 206] width 347 height 6
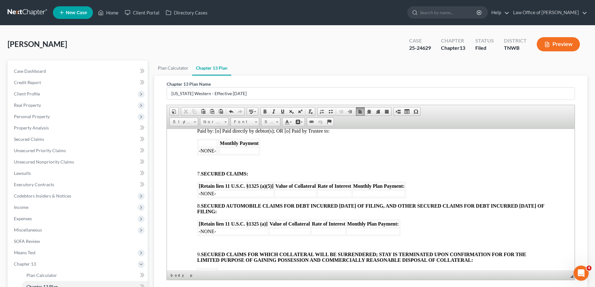
click at [217, 232] on td "-NONE-" at bounding box center [233, 231] width 70 height 7
click at [292, 229] on td at bounding box center [290, 231] width 42 height 7
click at [290, 231] on td at bounding box center [290, 231] width 42 height 7
click at [336, 230] on td at bounding box center [328, 231] width 35 height 7
click at [367, 231] on td at bounding box center [372, 231] width 53 height 7
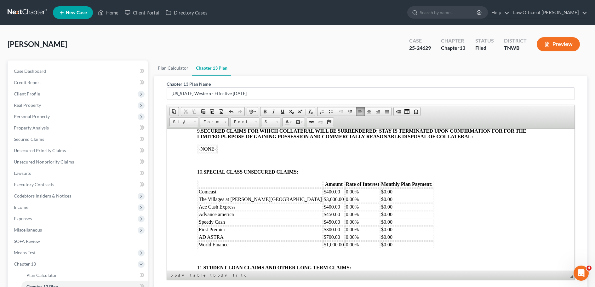
scroll to position [535, 0]
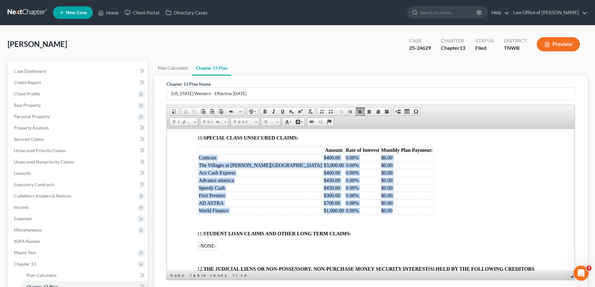
drag, startPoint x: 198, startPoint y: 155, endPoint x: 341, endPoint y: 211, distance: 153.1
click at [341, 211] on tbody "Comcast $400.00 0.00% $0.00 The Villages at [PERSON_NAME][GEOGRAPHIC_DATA] $3,0…" at bounding box center [315, 184] width 235 height 60
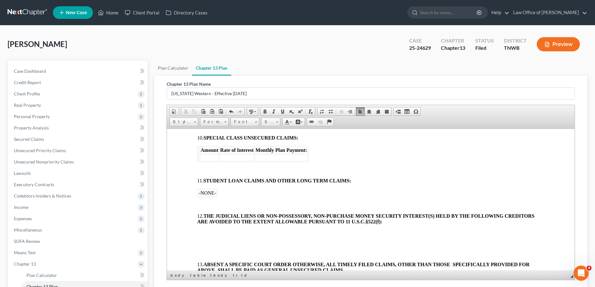
click at [203, 166] on body "[o] AMENDED UNITED STATES BANKRUPTCY COURT WESTERN DISTRICT OF [US_STATE] In re…" at bounding box center [370, 76] width 347 height 907
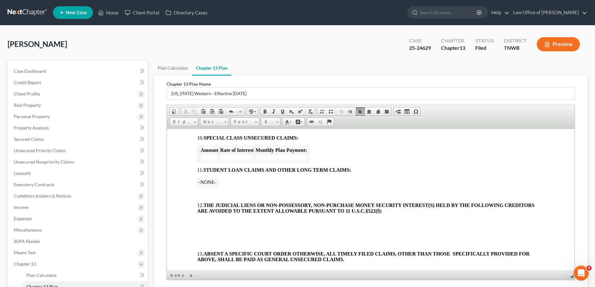
click at [207, 188] on body "[o] AMENDED UNITED STATES BANKRUPTCY COURT WESTERN DISTRICT OF [US_STATE] In re…" at bounding box center [370, 71] width 347 height 896
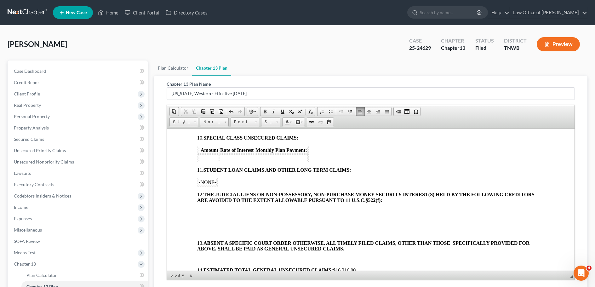
click at [204, 208] on p at bounding box center [370, 211] width 347 height 6
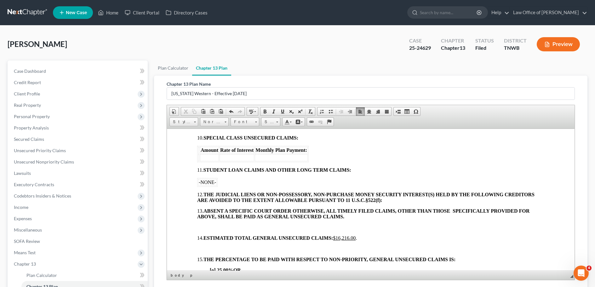
click at [210, 224] on p at bounding box center [370, 227] width 347 height 6
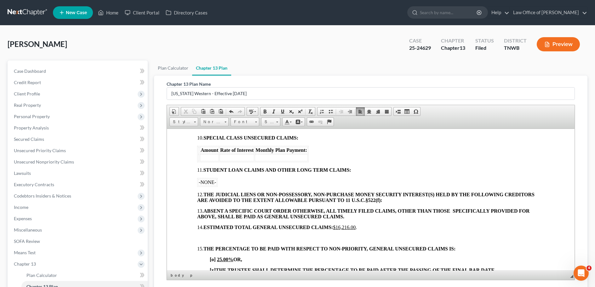
click at [209, 237] on p at bounding box center [370, 238] width 347 height 6
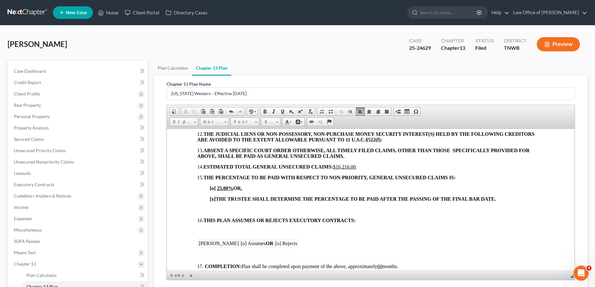
scroll to position [598, 0]
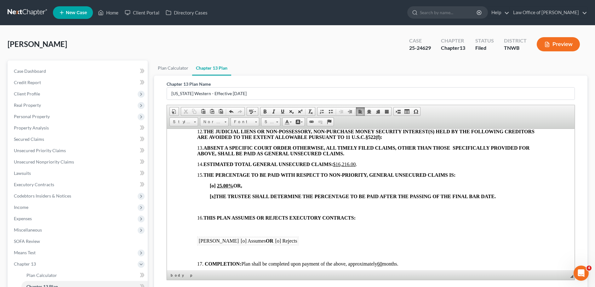
click at [198, 204] on p at bounding box center [370, 207] width 347 height 6
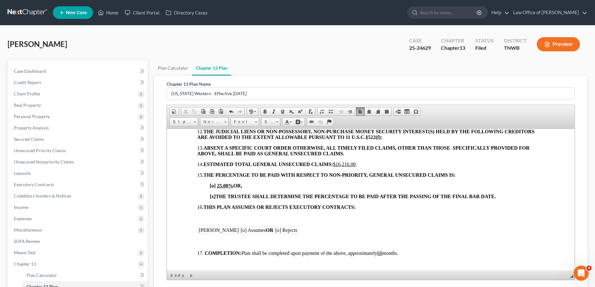
click at [206, 216] on p at bounding box center [370, 218] width 347 height 6
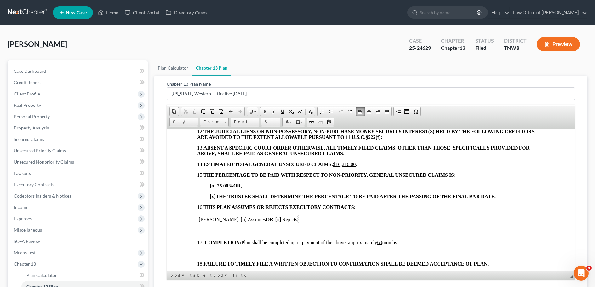
click at [228, 220] on td "[PERSON_NAME]" at bounding box center [218, 219] width 41 height 7
click at [240, 219] on td "[o] Assumes OR" at bounding box center [257, 219] width 34 height 7
click at [240, 219] on td "[c) Assumes OR" at bounding box center [257, 219] width 34 height 7
click at [218, 231] on p at bounding box center [370, 232] width 347 height 6
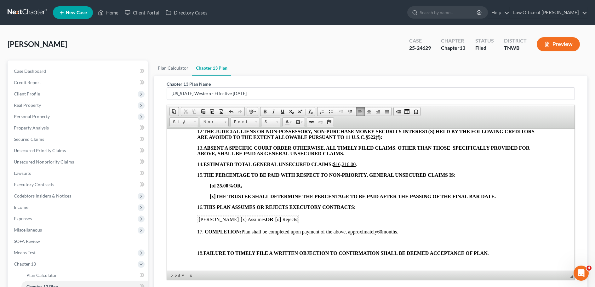
click at [202, 244] on p at bounding box center [370, 242] width 347 height 6
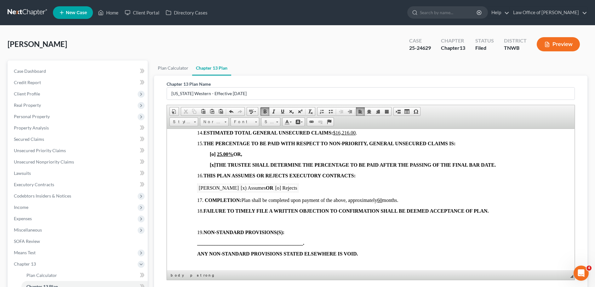
click at [198, 221] on p at bounding box center [370, 222] width 347 height 6
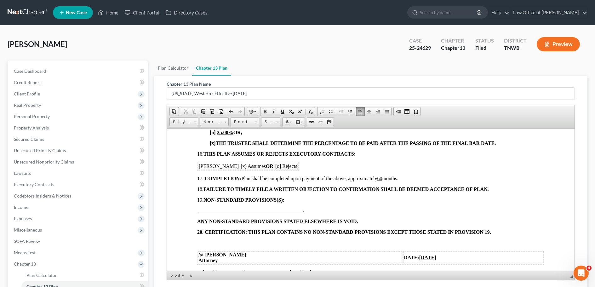
scroll to position [687, 0]
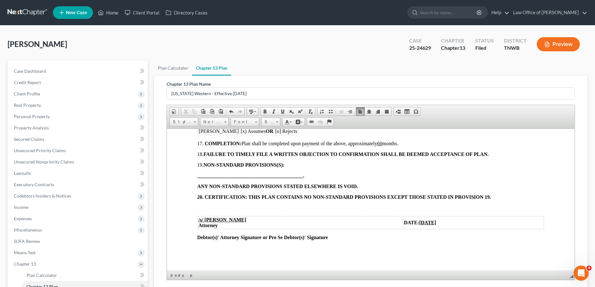
click at [200, 208] on p at bounding box center [370, 208] width 347 height 6
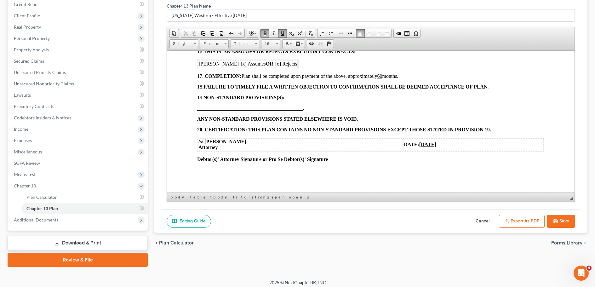
scroll to position [82, 0]
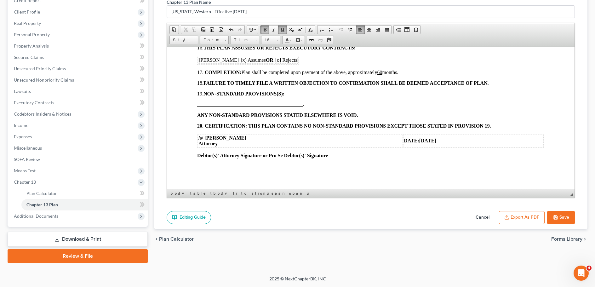
click at [563, 215] on button "Save" at bounding box center [561, 217] width 28 height 13
select select "1"
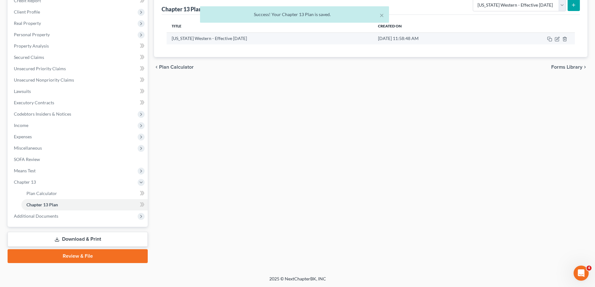
click at [554, 39] on td at bounding box center [535, 38] width 79 height 12
click at [556, 41] on icon "button" at bounding box center [557, 39] width 5 height 5
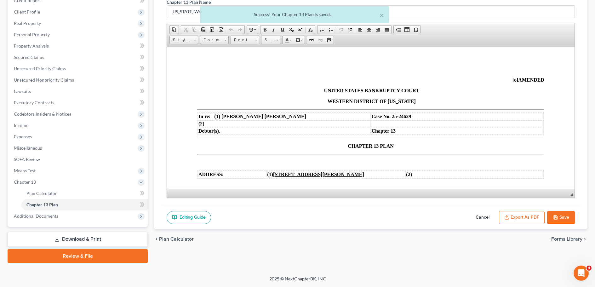
scroll to position [0, 0]
click at [531, 216] on button "Export as PDF" at bounding box center [522, 217] width 46 height 13
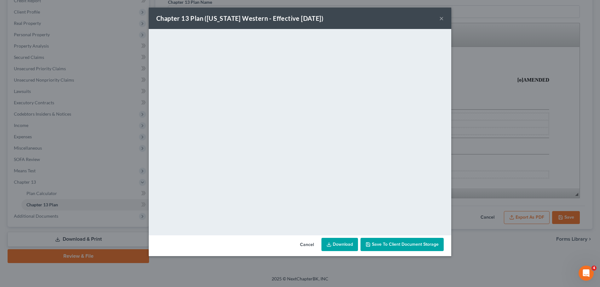
click at [441, 19] on button "×" at bounding box center [441, 18] width 4 height 8
